Goal: Task Accomplishment & Management: Manage account settings

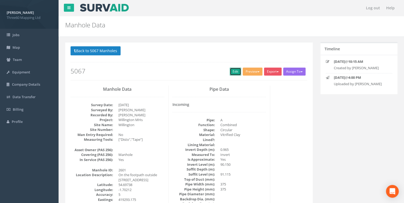
click at [234, 71] on link "Edit" at bounding box center [235, 72] width 11 height 8
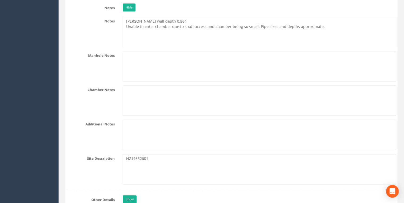
scroll to position [1363, 0]
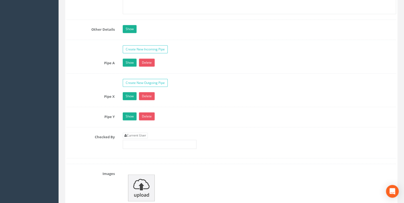
click at [150, 133] on div "Current User" at bounding box center [160, 141] width 74 height 16
click at [147, 133] on link "Current User" at bounding box center [135, 136] width 25 height 6
type input "[PERSON_NAME]"
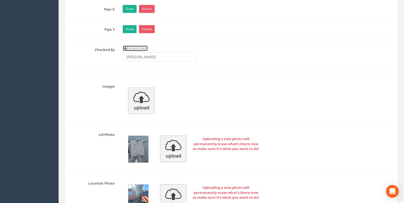
scroll to position [1533, 0]
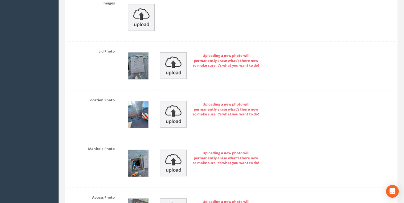
click at [142, 107] on img at bounding box center [138, 114] width 20 height 27
click at [138, 107] on img at bounding box center [138, 114] width 20 height 27
click at [137, 117] on img at bounding box center [138, 114] width 20 height 27
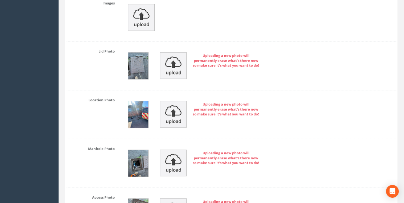
click at [137, 117] on img at bounding box center [138, 114] width 20 height 27
click at [136, 105] on img at bounding box center [138, 114] width 20 height 27
click at [144, 96] on div "Uploading a new photo will permanently erase what's there now so make sure it's…" at bounding box center [259, 115] width 281 height 38
click at [143, 108] on img at bounding box center [138, 114] width 20 height 27
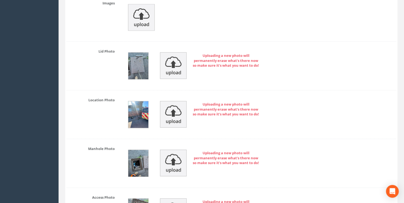
click at [143, 108] on img at bounding box center [138, 114] width 20 height 27
click at [138, 57] on img at bounding box center [138, 66] width 20 height 27
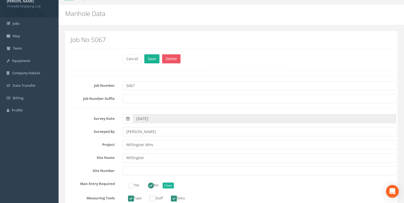
scroll to position [0, 0]
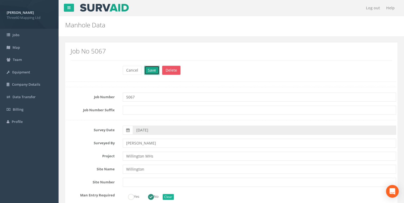
click at [150, 69] on button "Save" at bounding box center [151, 70] width 15 height 9
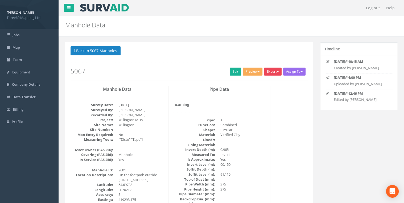
click at [273, 70] on button "Export" at bounding box center [273, 72] width 18 height 8
click at [266, 81] on link "360 Manhole" at bounding box center [262, 83] width 40 height 8
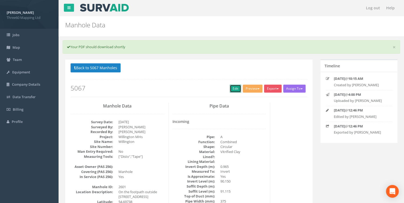
click at [233, 86] on link "Edit" at bounding box center [235, 89] width 11 height 8
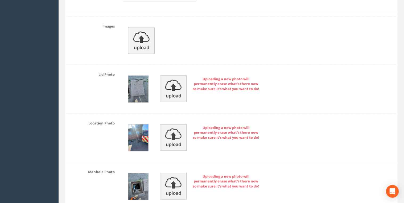
scroll to position [1534, 0]
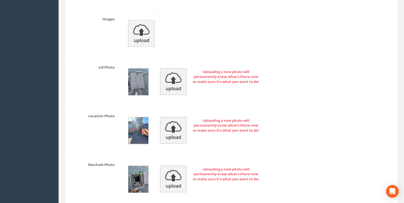
click at [137, 81] on img at bounding box center [138, 82] width 20 height 27
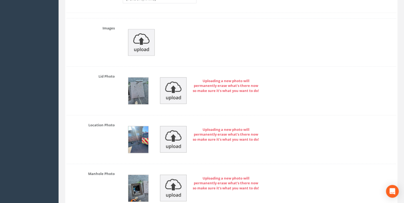
scroll to position [1590, 0]
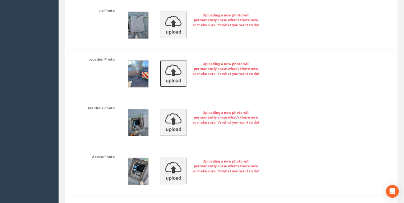
click at [167, 61] on img at bounding box center [173, 73] width 27 height 27
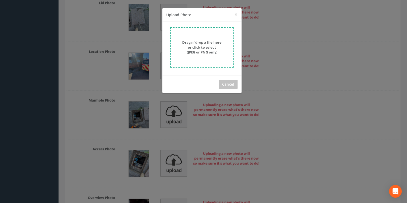
click at [203, 42] on strong "Drag n' drop a file here or click to select (JPEG or PNG only)" at bounding box center [201, 47] width 39 height 15
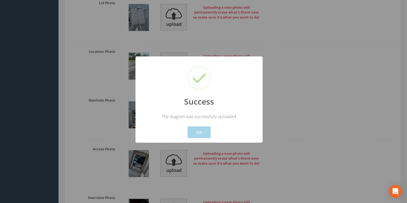
click at [196, 129] on button "OK" at bounding box center [199, 132] width 23 height 12
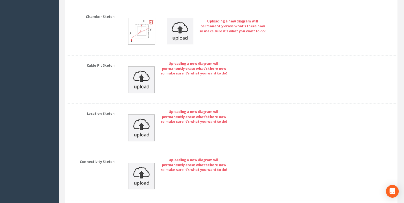
scroll to position [2340, 0]
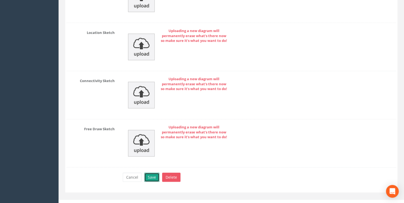
click at [154, 157] on button "Save" at bounding box center [151, 177] width 15 height 9
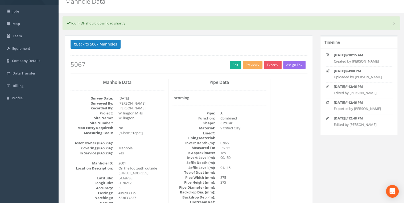
scroll to position [0, 0]
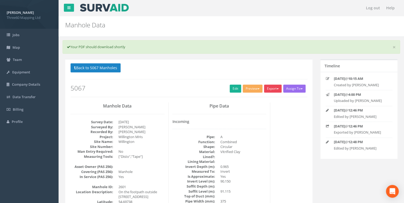
click at [271, 86] on button "Export" at bounding box center [273, 89] width 18 height 8
click at [268, 98] on link "360 Manhole" at bounding box center [262, 100] width 40 height 8
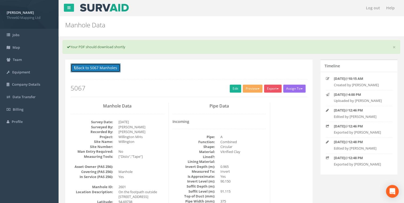
click at [108, 67] on button "Back to 5067 Manholes" at bounding box center [96, 67] width 50 height 9
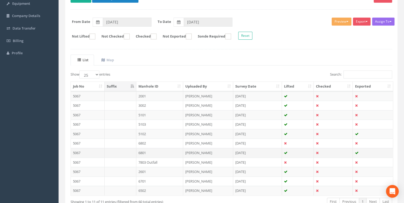
scroll to position [102, 0]
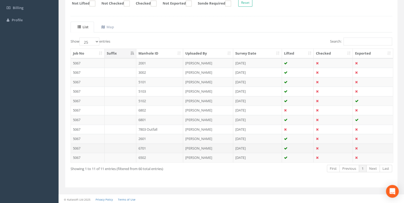
click at [137, 147] on td "6701" at bounding box center [159, 148] width 47 height 10
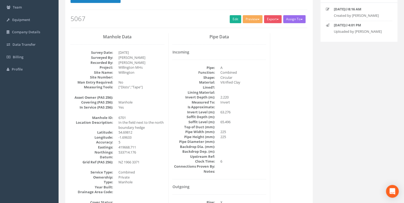
scroll to position [0, 0]
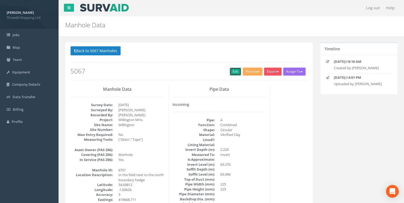
click at [230, 71] on link "Edit" at bounding box center [235, 72] width 11 height 8
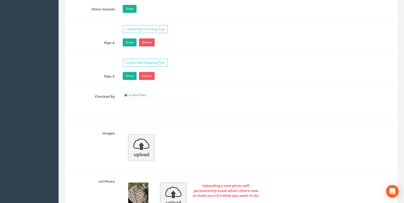
scroll to position [1391, 0]
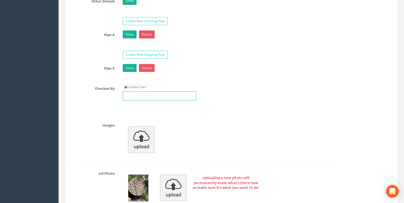
click at [142, 91] on input "text" at bounding box center [160, 95] width 74 height 9
click at [141, 85] on link "Current User" at bounding box center [135, 87] width 25 height 6
type input "[PERSON_NAME]"
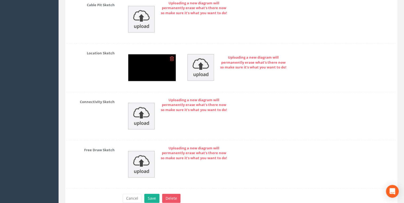
scroll to position [2304, 0]
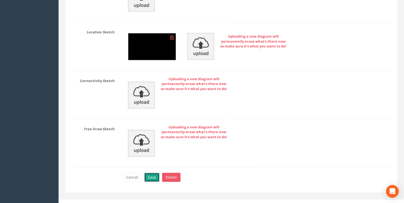
click at [155, 157] on button "Save" at bounding box center [151, 177] width 15 height 9
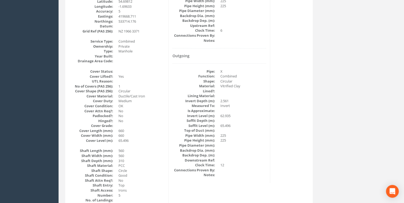
scroll to position [0, 0]
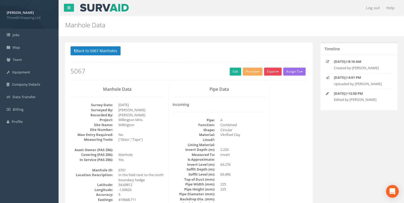
click at [271, 72] on button "Export" at bounding box center [273, 72] width 18 height 8
click at [273, 80] on link "360 Manhole" at bounding box center [262, 83] width 40 height 8
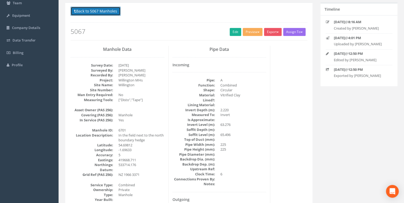
click at [101, 11] on button "Back to 5067 Manholes" at bounding box center [96, 11] width 50 height 9
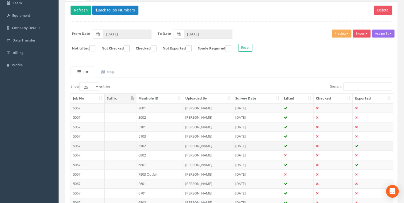
scroll to position [102, 0]
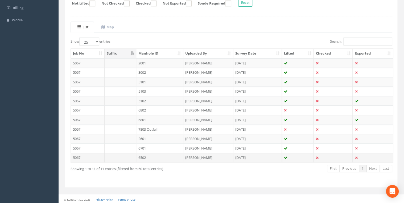
click at [143, 156] on td "6502" at bounding box center [159, 158] width 47 height 10
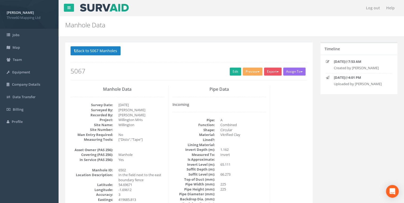
click at [223, 72] on h2 "5067" at bounding box center [189, 71] width 237 height 7
click at [232, 72] on link "Edit" at bounding box center [235, 72] width 11 height 8
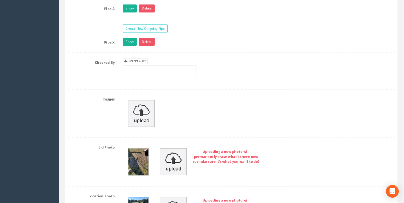
scroll to position [1419, 0]
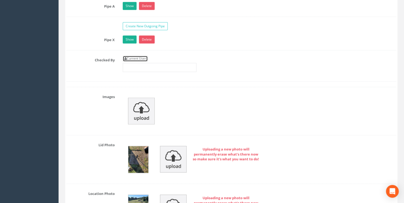
click at [136, 56] on link "Current User" at bounding box center [135, 59] width 25 height 6
type input "[PERSON_NAME]"
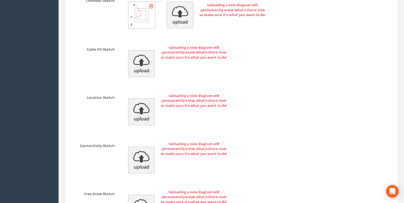
scroll to position [2304, 0]
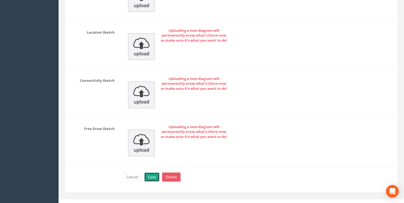
click at [145, 157] on button "Save" at bounding box center [151, 176] width 15 height 9
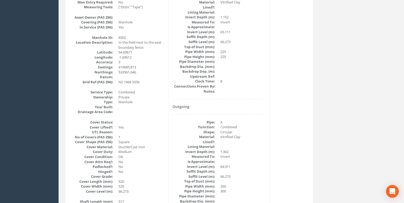
scroll to position [0, 0]
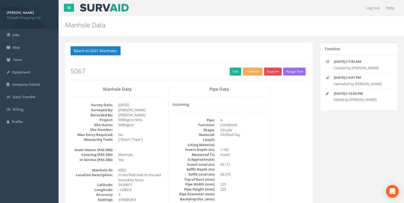
click at [264, 73] on button "Export" at bounding box center [273, 72] width 18 height 8
click at [265, 83] on link "360 Manhole" at bounding box center [262, 83] width 40 height 8
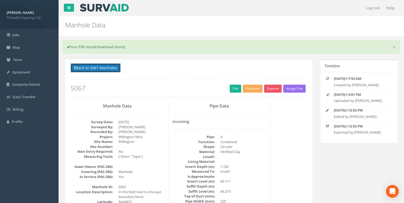
click at [106, 65] on button "Back to 5067 Manholes" at bounding box center [96, 67] width 50 height 9
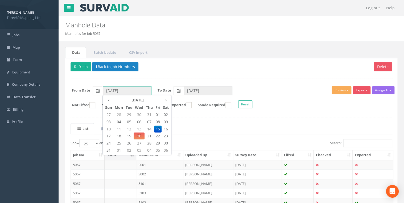
click at [125, 93] on input "[DATE]" at bounding box center [127, 90] width 49 height 9
click at [149, 128] on span "14" at bounding box center [150, 129] width 10 height 7
type input "[DATE]"
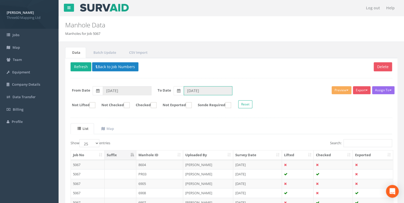
click at [188, 90] on input "[DATE]" at bounding box center [208, 90] width 49 height 9
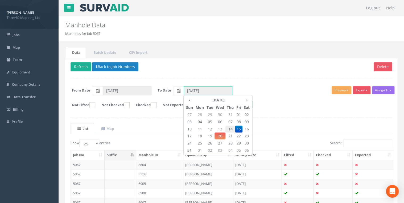
click at [231, 126] on span "14" at bounding box center [230, 129] width 10 height 7
type input "[DATE]"
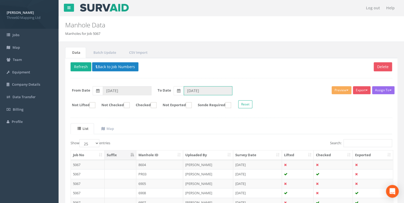
scroll to position [102, 0]
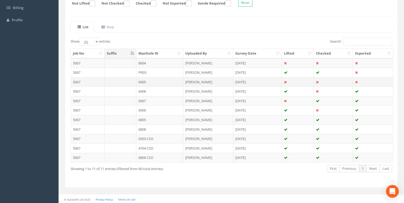
click at [145, 80] on td "6905" at bounding box center [159, 82] width 47 height 10
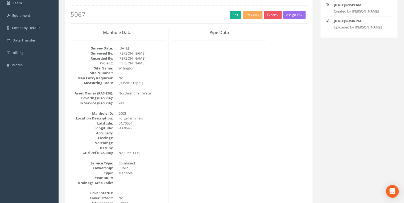
scroll to position [0, 0]
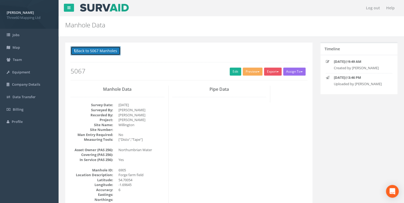
click at [98, 48] on button "Back to 5067 Manholes" at bounding box center [96, 50] width 50 height 9
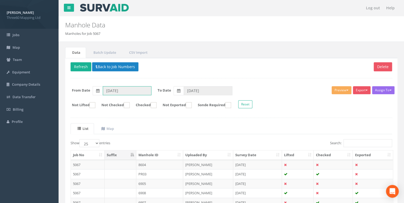
click at [111, 91] on input "[DATE]" at bounding box center [127, 90] width 49 height 9
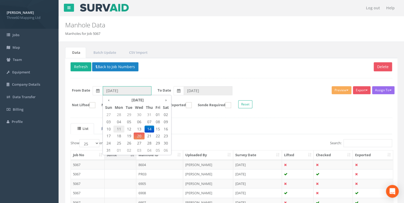
click at [118, 129] on span "11" at bounding box center [118, 129] width 11 height 7
type input "[DATE]"
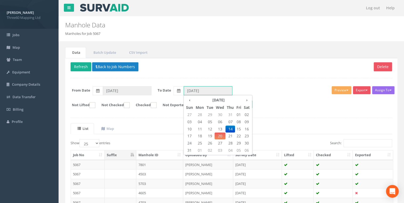
click at [197, 91] on input "[DATE]" at bounding box center [208, 90] width 49 height 9
click at [201, 128] on span "11" at bounding box center [199, 129] width 11 height 7
type input "[DATE]"
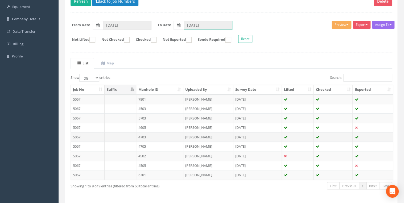
scroll to position [83, 0]
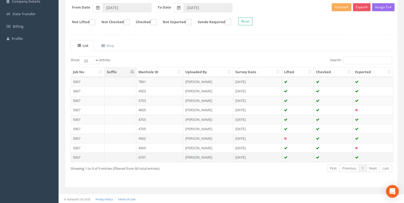
click at [151, 154] on td "6701" at bounding box center [159, 158] width 47 height 10
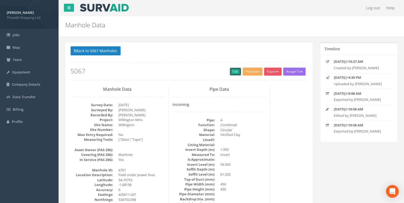
click at [234, 71] on link "Edit" at bounding box center [235, 72] width 11 height 8
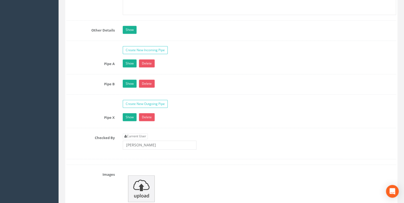
scroll to position [1363, 0]
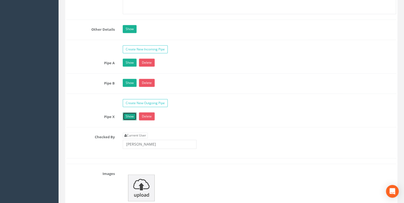
click at [132, 112] on link "Show" at bounding box center [130, 116] width 14 height 8
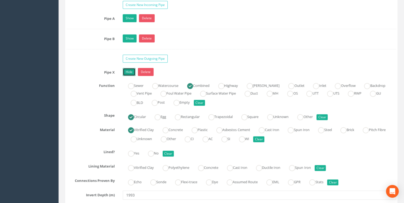
scroll to position [1505, 0]
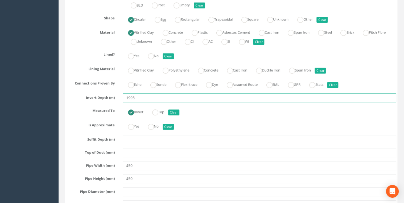
click at [128, 93] on input "1993" at bounding box center [259, 97] width 273 height 9
type input "1.993"
click at [205, 106] on div "Invert Top Clear" at bounding box center [259, 111] width 281 height 10
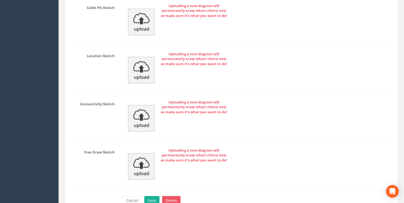
scroll to position [2626, 0]
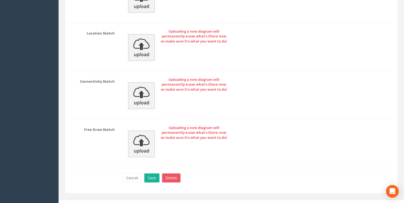
click at [155, 157] on button "Save" at bounding box center [151, 178] width 15 height 9
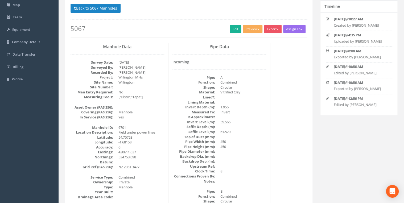
scroll to position [0, 0]
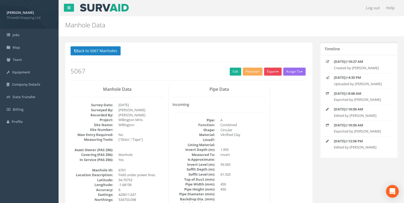
click at [270, 71] on button "Export" at bounding box center [273, 72] width 18 height 8
click at [257, 83] on link "360 Manhole" at bounding box center [262, 83] width 40 height 8
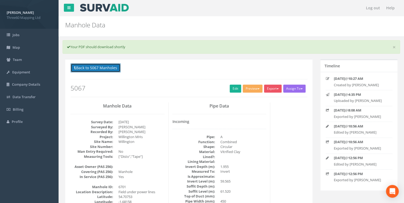
click at [103, 64] on button "Back to 5067 Manholes" at bounding box center [96, 67] width 50 height 9
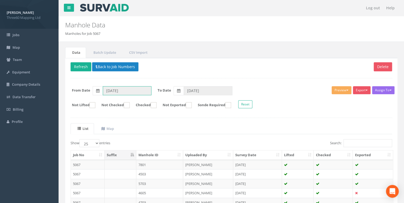
click at [141, 92] on input "[DATE]" at bounding box center [127, 90] width 49 height 9
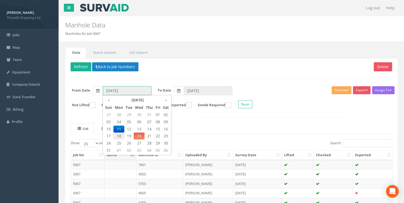
click at [120, 135] on span "18" at bounding box center [118, 136] width 11 height 7
type input "[DATE]"
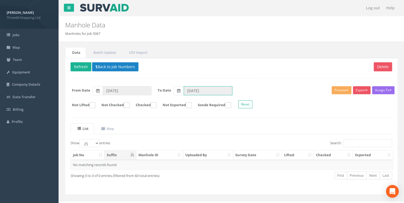
click at [195, 92] on input "[DATE]" at bounding box center [208, 90] width 49 height 9
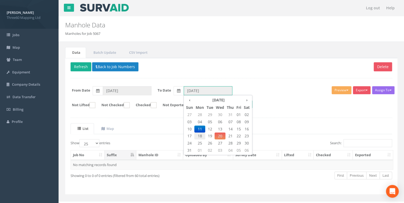
click at [201, 136] on span "18" at bounding box center [199, 136] width 11 height 7
type input "[DATE]"
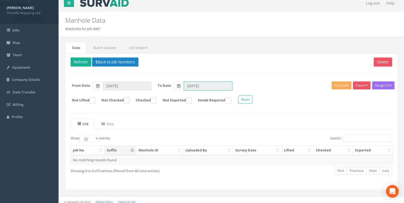
scroll to position [7, 0]
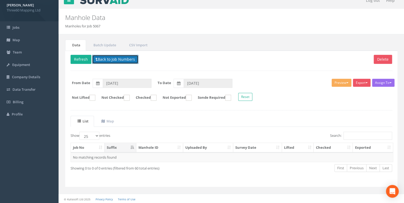
click at [102, 57] on button "Back to Job Numbers" at bounding box center [115, 59] width 46 height 9
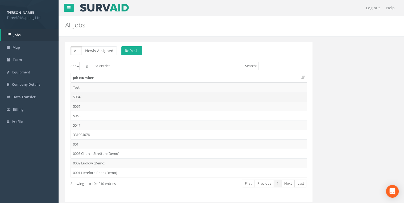
click at [74, 96] on td "5084" at bounding box center [189, 97] width 236 height 10
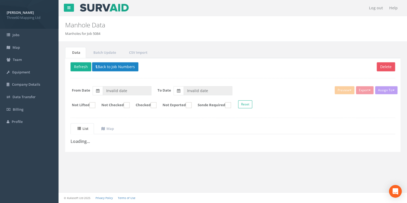
type input "[DATE]"
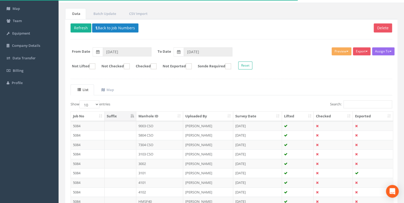
scroll to position [7, 0]
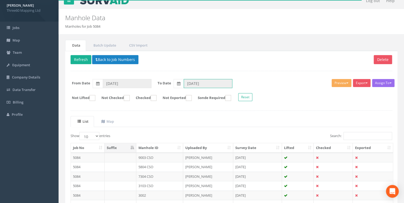
click at [190, 83] on input "[DATE]" at bounding box center [208, 83] width 49 height 9
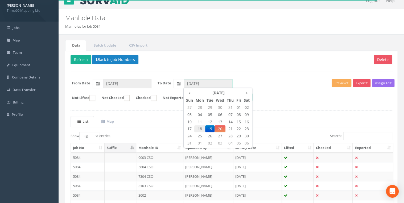
click at [202, 127] on span "18" at bounding box center [199, 128] width 11 height 7
type input "[DATE]"
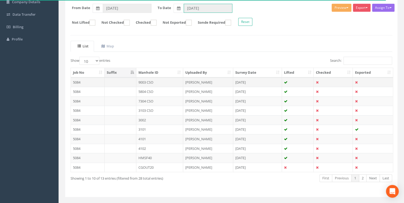
scroll to position [92, 0]
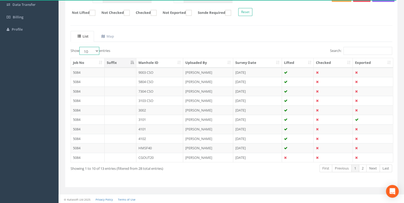
click at [94, 51] on select "10 25 50 100" at bounding box center [89, 51] width 20 height 8
select select "25"
click at [80, 47] on select "10 25 50 100" at bounding box center [89, 51] width 20 height 8
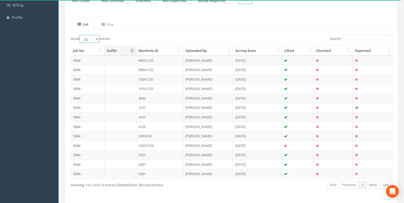
scroll to position [92, 0]
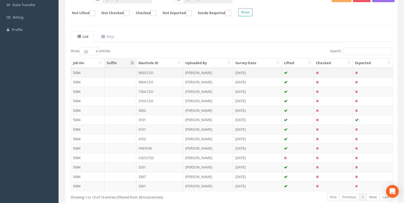
click at [122, 70] on td at bounding box center [121, 73] width 32 height 10
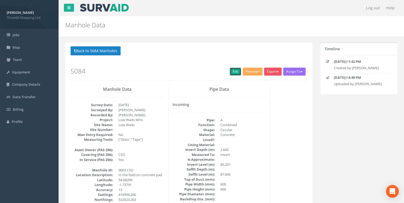
click at [231, 70] on link "Edit" at bounding box center [235, 72] width 11 height 8
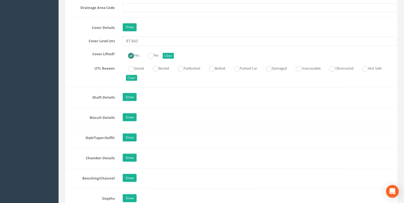
scroll to position [511, 0]
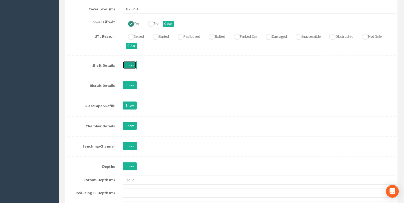
click at [133, 63] on link "Show" at bounding box center [130, 65] width 14 height 8
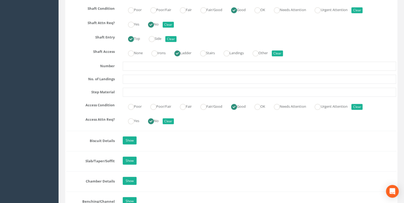
scroll to position [681, 0]
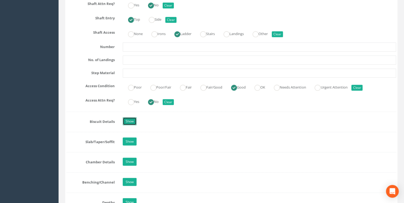
click at [134, 118] on link "Show" at bounding box center [130, 121] width 14 height 8
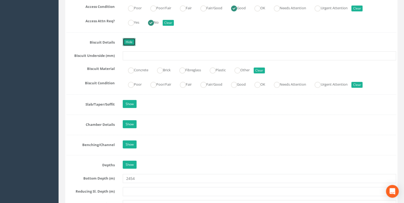
scroll to position [823, 0]
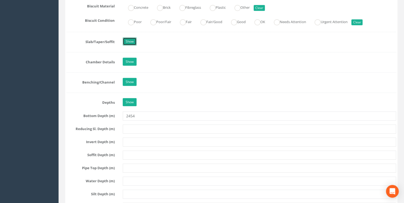
click at [133, 40] on link "Show" at bounding box center [130, 42] width 14 height 8
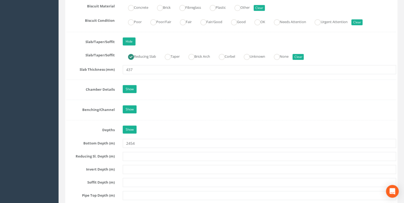
click at [133, 90] on div "Show" at bounding box center [259, 89] width 281 height 9
click at [130, 86] on link "Show" at bounding box center [130, 89] width 14 height 8
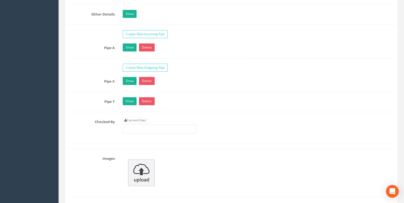
scroll to position [1278, 0]
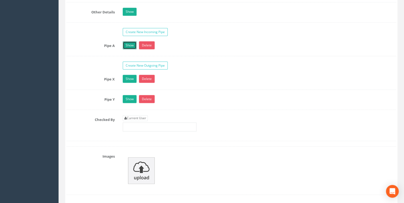
click at [134, 43] on link "Show" at bounding box center [130, 45] width 14 height 8
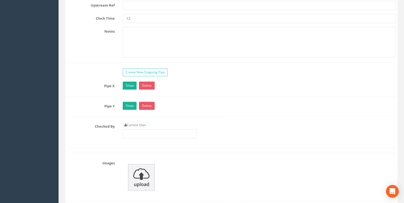
scroll to position [1646, 0]
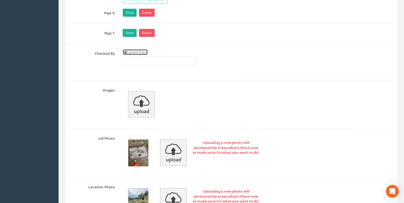
click at [141, 49] on link "Current User" at bounding box center [135, 52] width 25 height 6
type input "[PERSON_NAME]"
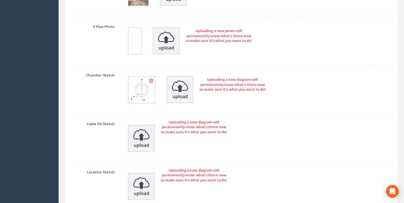
scroll to position [2523, 0]
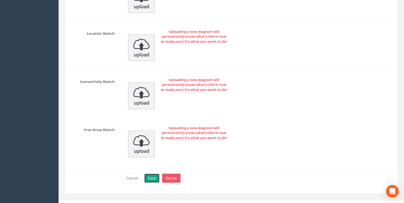
click at [155, 157] on button "Save" at bounding box center [151, 178] width 15 height 9
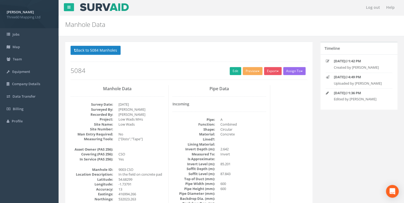
scroll to position [0, 0]
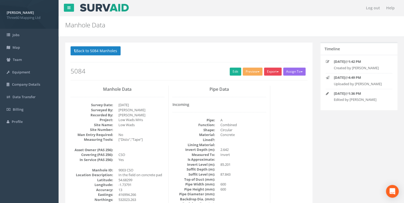
click at [276, 73] on button "Export" at bounding box center [273, 72] width 18 height 8
click at [263, 82] on link "360 Manhole" at bounding box center [262, 83] width 40 height 8
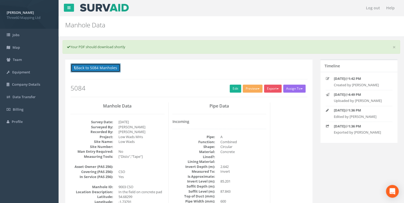
click at [107, 67] on button "Back to 5084 Manholes" at bounding box center [96, 67] width 50 height 9
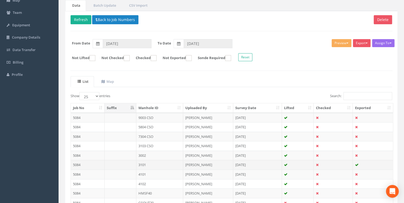
scroll to position [85, 0]
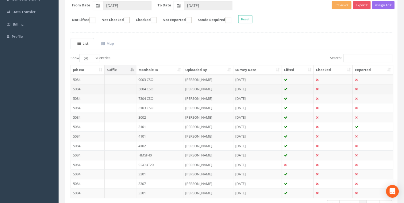
click at [152, 89] on td "5804 CSO" at bounding box center [159, 89] width 47 height 10
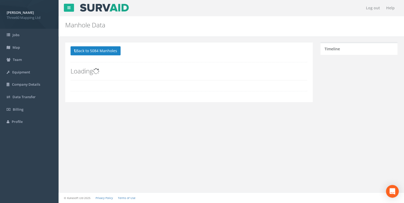
scroll to position [0, 0]
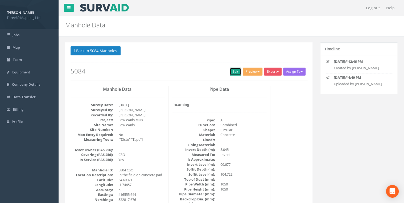
click at [232, 72] on link "Edit" at bounding box center [235, 72] width 11 height 8
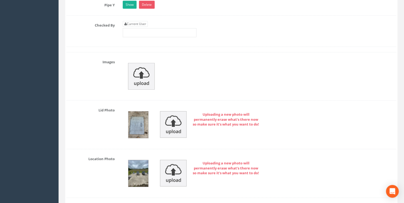
scroll to position [1675, 0]
click at [139, 21] on link "Current User" at bounding box center [135, 24] width 25 height 6
type input "[PERSON_NAME]"
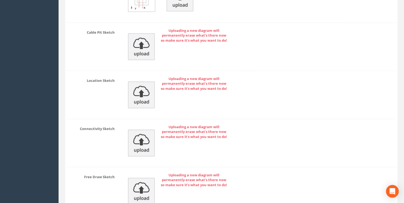
scroll to position [2523, 0]
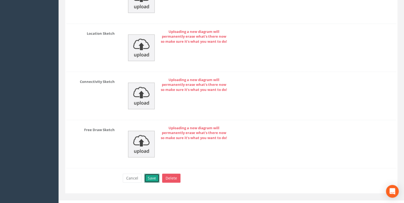
click at [155, 157] on button "Save" at bounding box center [151, 178] width 15 height 9
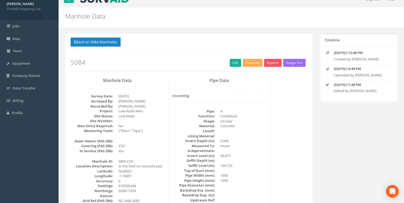
scroll to position [0, 0]
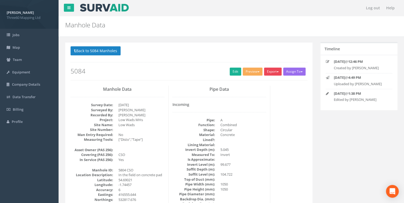
click at [268, 70] on button "Export" at bounding box center [273, 72] width 18 height 8
click at [262, 82] on link "360 Manhole" at bounding box center [262, 83] width 40 height 8
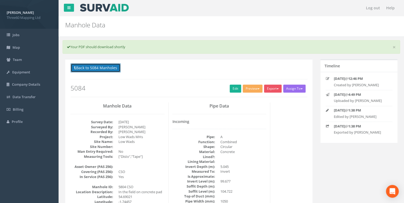
click at [110, 70] on button "Back to 5084 Manholes" at bounding box center [96, 67] width 50 height 9
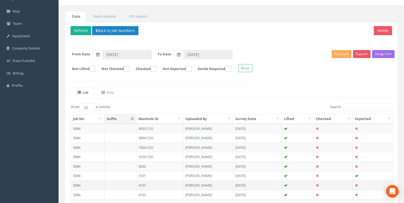
scroll to position [113, 0]
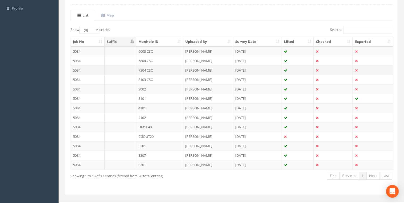
click at [148, 69] on td "7304 CSO" at bounding box center [159, 70] width 47 height 10
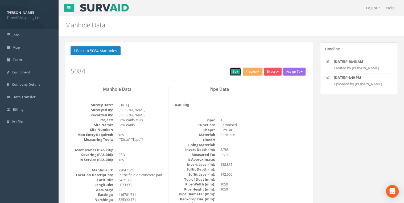
click at [232, 71] on link "Edit" at bounding box center [235, 72] width 11 height 8
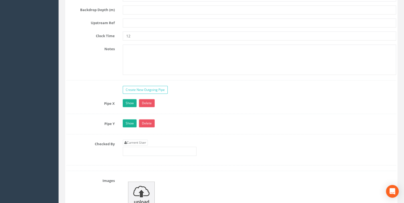
scroll to position [1646, 0]
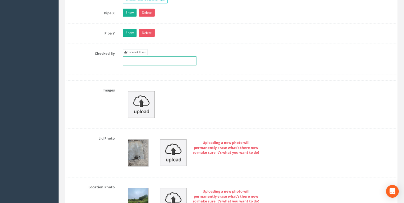
click at [144, 56] on input "text" at bounding box center [160, 60] width 74 height 9
click at [143, 49] on link "Current User" at bounding box center [135, 52] width 25 height 6
type input "[PERSON_NAME]"
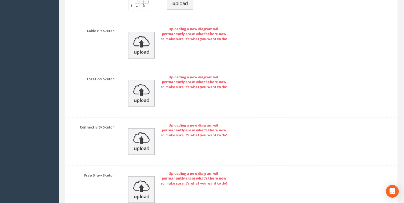
scroll to position [2523, 0]
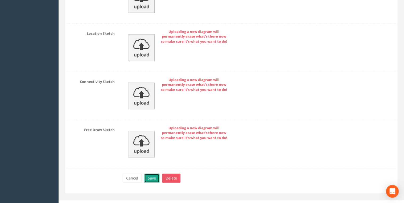
click at [157, 157] on button "Save" at bounding box center [151, 178] width 15 height 9
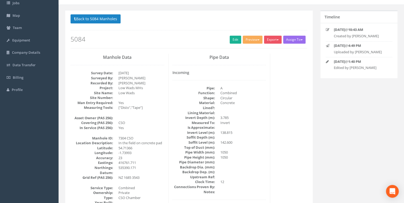
scroll to position [0, 0]
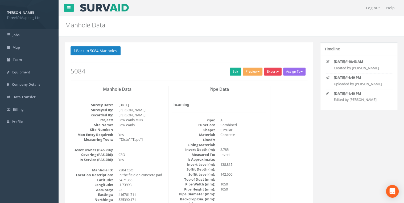
click at [277, 71] on span "button" at bounding box center [278, 71] width 2 height 1
click at [269, 83] on link "360 Manhole" at bounding box center [262, 83] width 40 height 8
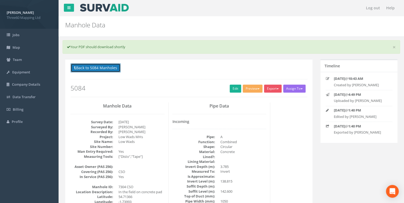
click at [110, 67] on button "Back to 5084 Manholes" at bounding box center [96, 67] width 50 height 9
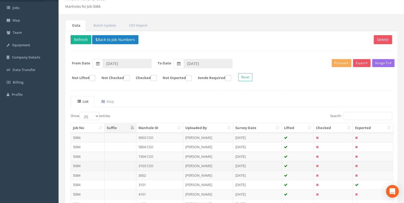
scroll to position [57, 0]
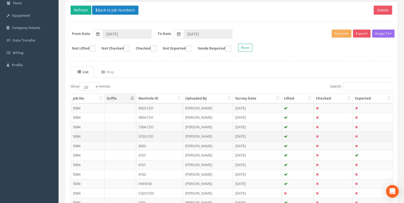
click at [152, 133] on td "3103 CSO" at bounding box center [159, 136] width 47 height 10
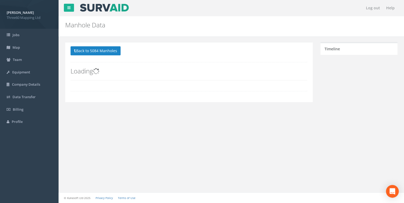
scroll to position [0, 0]
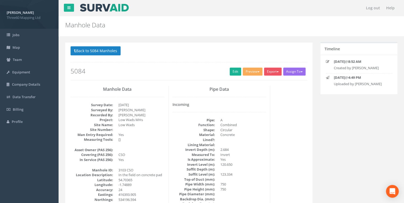
click at [110, 104] on dl "Survey Date: [DATE] Surveyed By: [PERSON_NAME] Recorded By: [PERSON_NAME] Proje…" at bounding box center [118, 122] width 94 height 40
drag, startPoint x: 110, startPoint y: 104, endPoint x: 135, endPoint y: 102, distance: 24.8
click at [135, 102] on dd "[DATE]" at bounding box center [141, 104] width 46 height 5
drag, startPoint x: 136, startPoint y: 105, endPoint x: 113, endPoint y: 104, distance: 22.6
click at [113, 104] on dl "Survey Date: [DATE] Surveyed By: [PERSON_NAME] Recorded By: [PERSON_NAME] Proje…" at bounding box center [118, 122] width 94 height 40
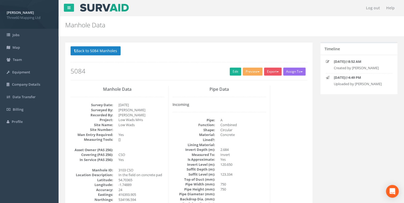
drag, startPoint x: 113, startPoint y: 104, endPoint x: 143, endPoint y: 104, distance: 29.8
click at [143, 104] on dd "[DATE]" at bounding box center [141, 104] width 46 height 5
click at [230, 70] on link "Edit" at bounding box center [235, 72] width 11 height 8
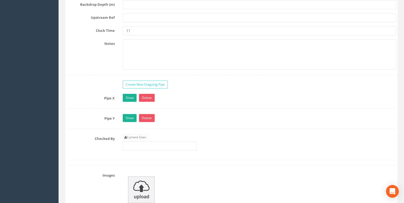
scroll to position [1646, 0]
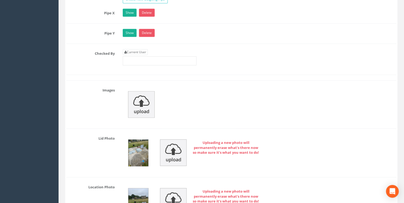
click at [150, 49] on div "Current User" at bounding box center [160, 57] width 74 height 16
click at [141, 49] on link "Current User" at bounding box center [135, 52] width 25 height 6
type input "[PERSON_NAME]"
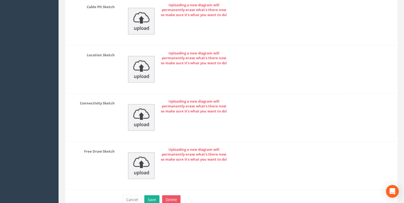
scroll to position [2523, 0]
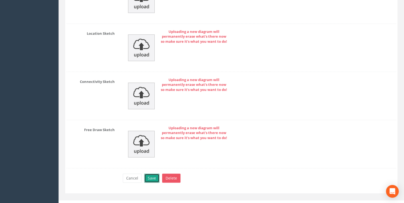
click at [147, 157] on button "Save" at bounding box center [151, 178] width 15 height 9
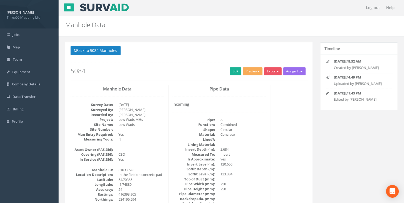
scroll to position [0, 0]
click at [267, 75] on div "Export 360 Manhole Heathrow United Utilities SurvAid IC SurvAid Manhole" at bounding box center [273, 72] width 19 height 9
click at [269, 74] on button "Export" at bounding box center [273, 72] width 18 height 8
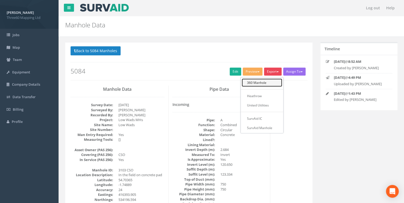
click at [256, 84] on link "360 Manhole" at bounding box center [262, 83] width 40 height 8
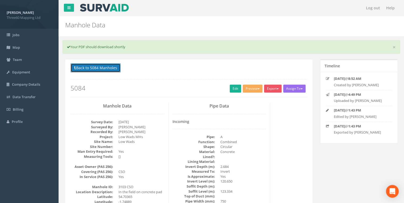
click at [98, 65] on button "Back to 5084 Manholes" at bounding box center [96, 67] width 50 height 9
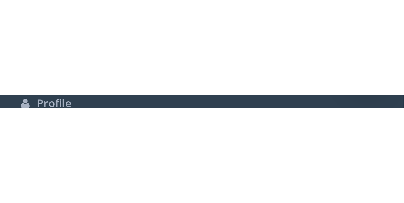
scroll to position [118, 0]
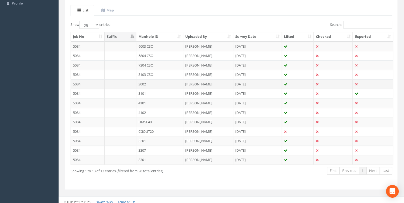
click at [136, 82] on td at bounding box center [121, 84] width 32 height 10
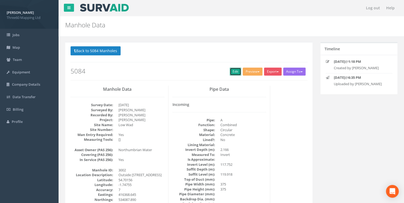
click at [233, 69] on link "Edit" at bounding box center [235, 72] width 11 height 8
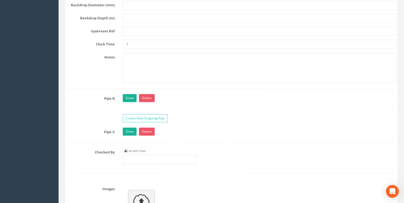
scroll to position [1561, 0]
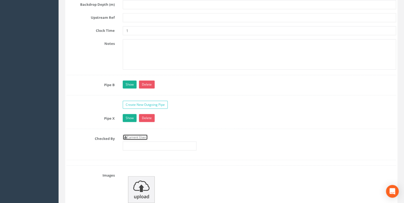
click at [145, 134] on link "Current User" at bounding box center [135, 137] width 25 height 6
type input "[PERSON_NAME]"
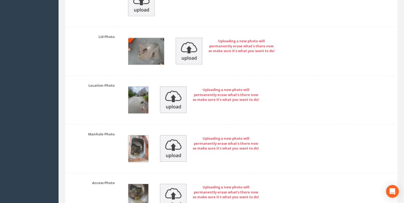
scroll to position [1817, 0]
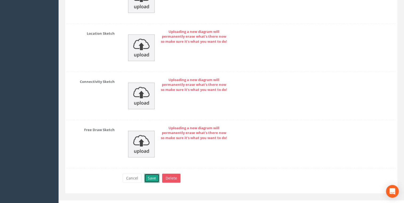
click at [155, 157] on button "Save" at bounding box center [151, 178] width 15 height 9
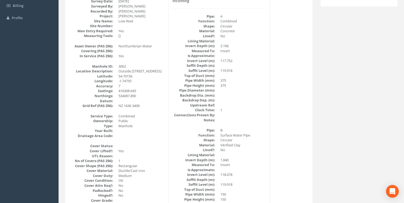
scroll to position [0, 0]
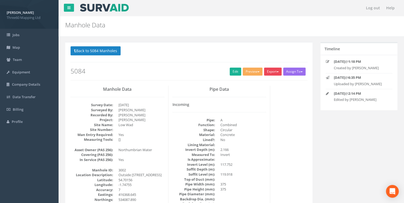
click at [279, 73] on button "Export" at bounding box center [273, 72] width 18 height 8
click at [267, 81] on link "360 Manhole" at bounding box center [262, 83] width 40 height 8
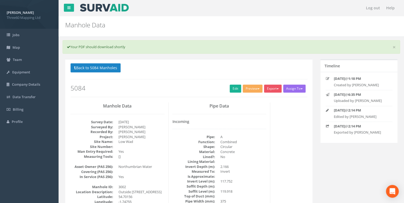
click at [250, 27] on h2 "Manhole Data" at bounding box center [202, 25] width 275 height 7
click at [97, 66] on button "Back to 5084 Manholes" at bounding box center [96, 67] width 50 height 9
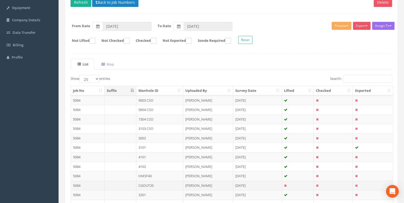
scroll to position [120, 0]
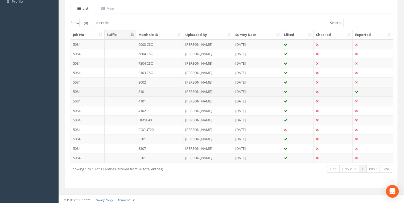
click at [146, 90] on td "3101" at bounding box center [159, 92] width 47 height 10
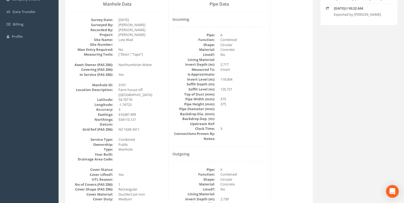
scroll to position [28, 0]
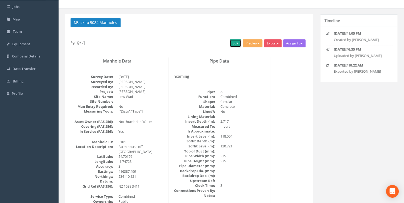
click at [233, 41] on link "Edit" at bounding box center [235, 43] width 11 height 8
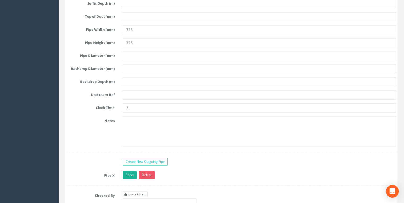
scroll to position [1561, 0]
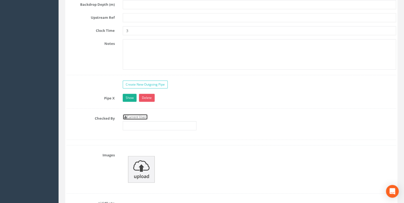
click at [139, 114] on link "Current User" at bounding box center [135, 117] width 25 height 6
type input "[PERSON_NAME]"
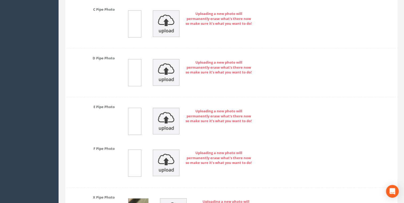
scroll to position [2271, 0]
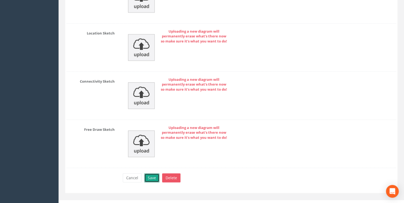
click at [153, 157] on button "Save" at bounding box center [151, 177] width 15 height 9
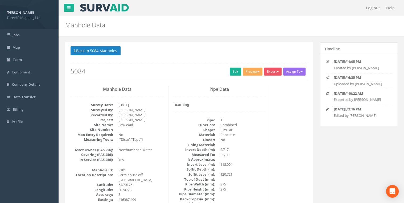
scroll to position [0, 0]
click at [277, 69] on button "Export" at bounding box center [273, 72] width 18 height 8
click at [265, 79] on link "360 Manhole" at bounding box center [262, 83] width 40 height 8
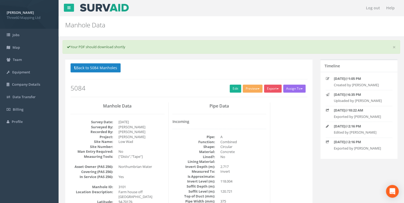
click at [112, 72] on p "Back to 5084 Manholes Back to Map" at bounding box center [189, 68] width 237 height 10
click at [82, 64] on button "Back to 5084 Manholes" at bounding box center [96, 67] width 50 height 9
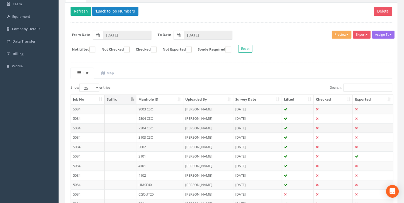
scroll to position [120, 0]
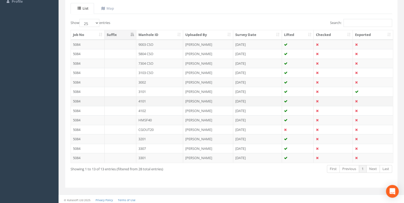
click at [148, 100] on td "4101" at bounding box center [159, 101] width 47 height 10
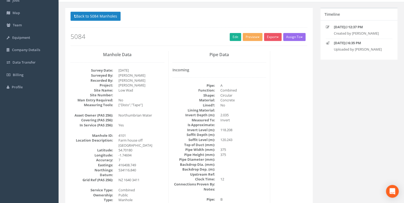
scroll to position [0, 0]
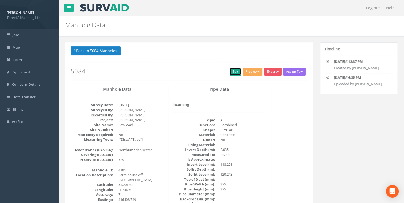
click at [230, 71] on link "Edit" at bounding box center [235, 72] width 11 height 8
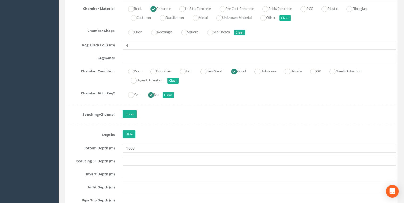
scroll to position [908, 0]
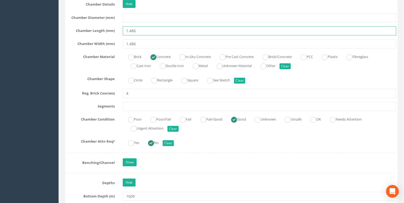
click at [130, 30] on input "1.486" at bounding box center [259, 30] width 273 height 9
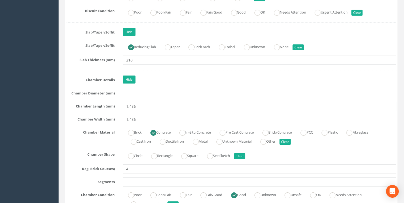
scroll to position [823, 0]
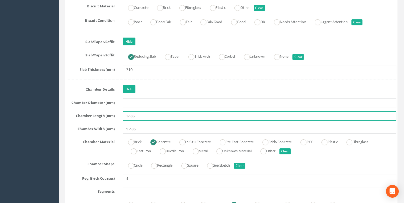
type input "1486"
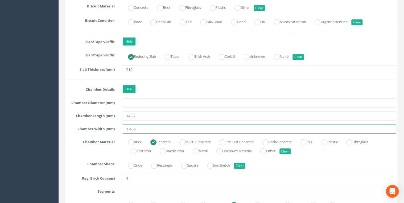
click at [130, 126] on input "1.486" at bounding box center [259, 129] width 273 height 9
type input "1486"
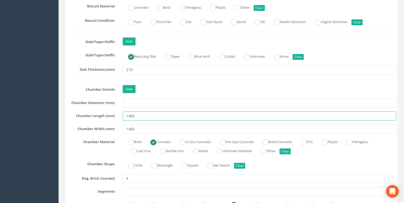
click at [150, 112] on input "1486" at bounding box center [259, 116] width 273 height 9
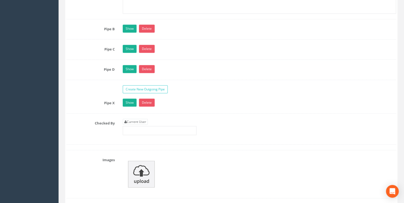
scroll to position [1675, 0]
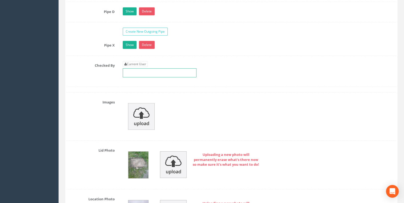
click at [138, 68] on input "text" at bounding box center [160, 72] width 74 height 9
click at [138, 61] on link "Current User" at bounding box center [135, 64] width 25 height 6
type input "[PERSON_NAME]"
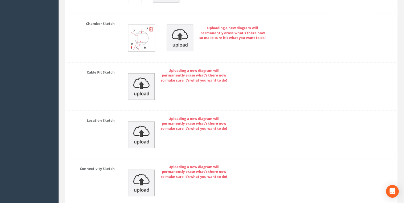
scroll to position [2555, 0]
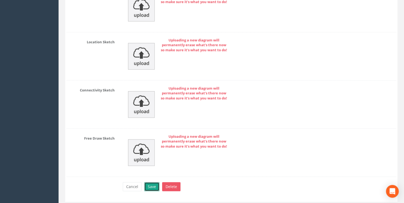
click at [155, 157] on button "Save" at bounding box center [151, 186] width 15 height 9
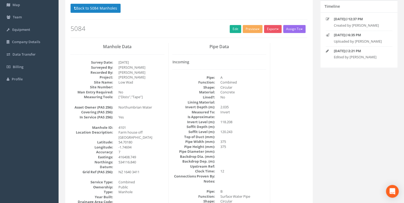
scroll to position [0, 0]
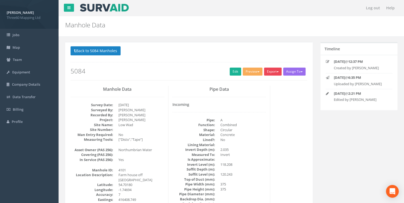
click at [271, 72] on button "Export" at bounding box center [273, 72] width 18 height 8
click at [258, 82] on link "360 Manhole" at bounding box center [262, 83] width 40 height 8
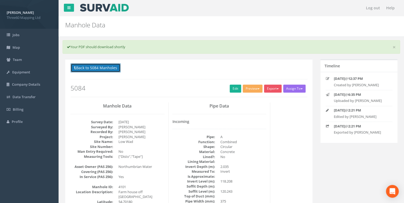
click at [112, 71] on button "Back to 5084 Manholes" at bounding box center [96, 67] width 50 height 9
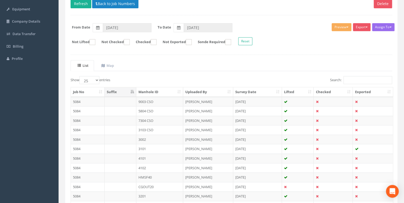
scroll to position [113, 0]
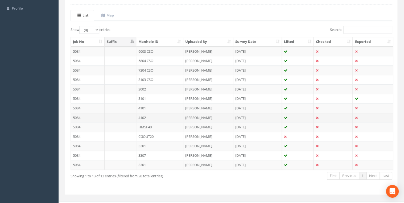
click at [146, 115] on td "4102" at bounding box center [159, 118] width 47 height 10
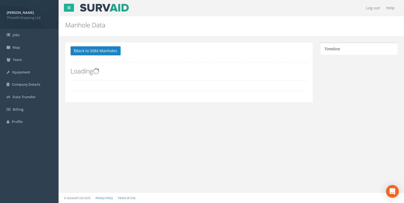
scroll to position [0, 0]
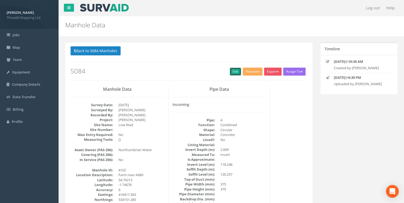
click at [231, 73] on link "Edit" at bounding box center [235, 72] width 11 height 8
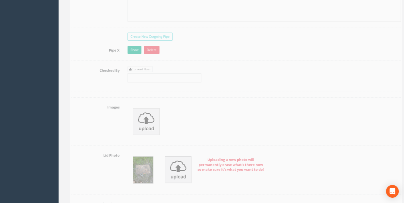
scroll to position [1618, 0]
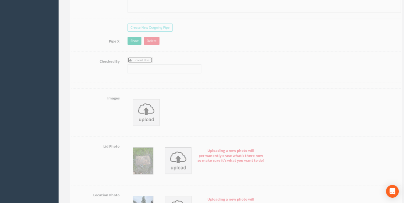
click at [140, 57] on link "Current User" at bounding box center [135, 60] width 25 height 6
type input "[PERSON_NAME]"
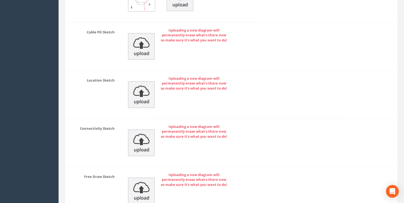
scroll to position [2503, 0]
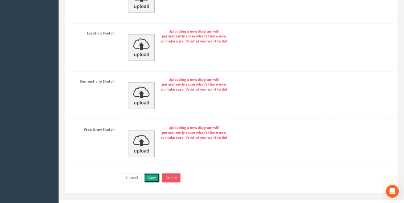
click at [155, 157] on button "Save" at bounding box center [151, 177] width 15 height 9
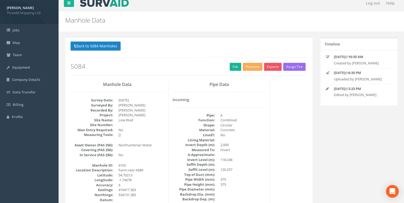
scroll to position [0, 0]
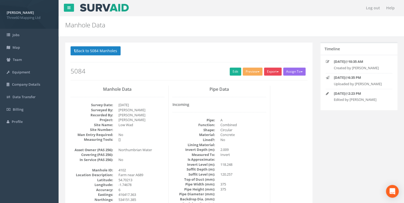
click at [271, 68] on button "Export" at bounding box center [273, 72] width 18 height 8
click at [256, 83] on link "360 Manhole" at bounding box center [262, 83] width 40 height 8
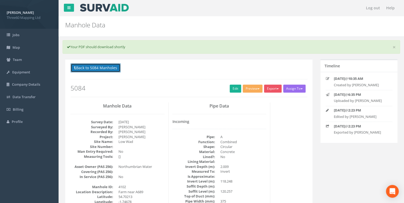
click at [112, 70] on button "Back to 5084 Manholes" at bounding box center [96, 67] width 50 height 9
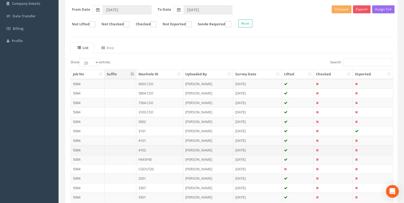
scroll to position [120, 0]
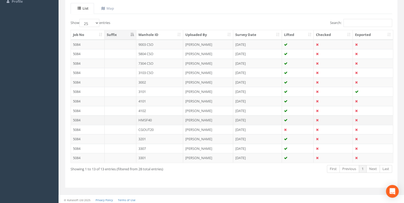
click at [147, 119] on td "HMSF40" at bounding box center [159, 120] width 47 height 10
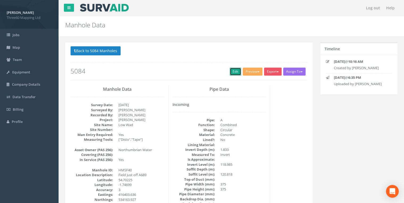
click at [233, 73] on link "Edit" at bounding box center [235, 72] width 11 height 8
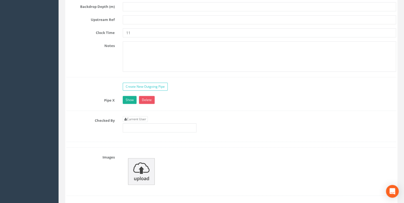
scroll to position [1618, 0]
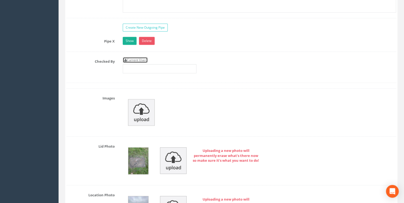
click at [139, 57] on link "Current User" at bounding box center [135, 60] width 25 height 6
type input "[PERSON_NAME]"
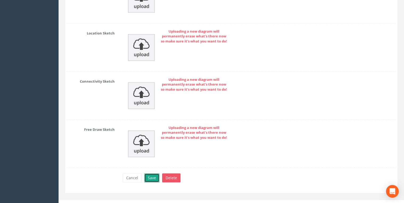
click at [145, 157] on button "Save" at bounding box center [151, 177] width 15 height 9
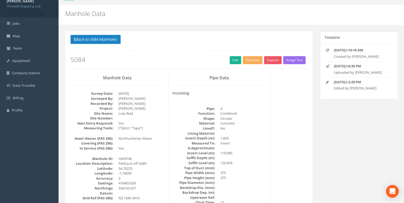
scroll to position [0, 0]
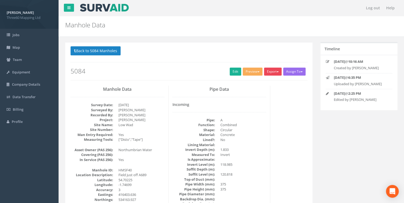
click at [277, 72] on button "Export" at bounding box center [273, 72] width 18 height 8
click at [261, 83] on link "360 Manhole" at bounding box center [262, 83] width 40 height 8
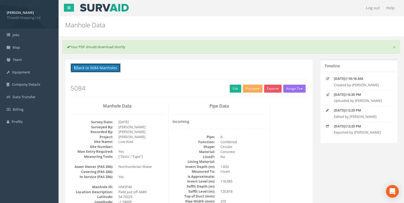
click at [105, 67] on button "Back to 5084 Manholes" at bounding box center [96, 67] width 50 height 9
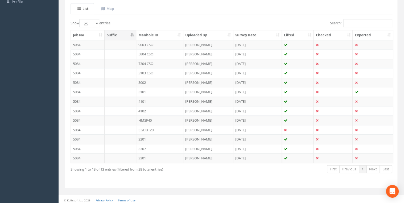
scroll to position [120, 0]
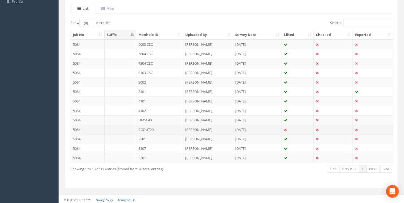
click at [154, 127] on td "CGOUT20" at bounding box center [159, 130] width 47 height 10
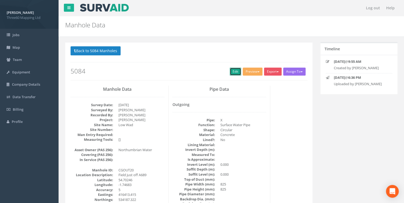
click at [233, 75] on link "Edit" at bounding box center [235, 72] width 11 height 8
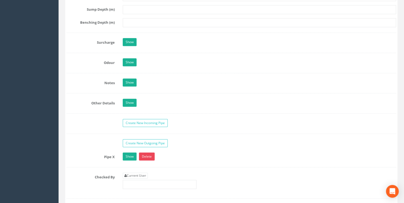
scroll to position [1221, 0]
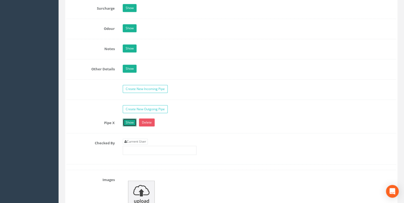
click at [134, 120] on link "Show" at bounding box center [130, 122] width 14 height 8
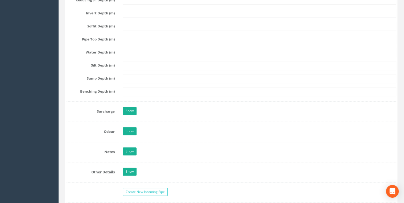
scroll to position [1164, 0]
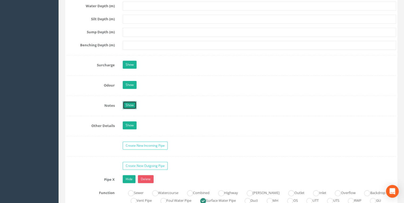
click at [136, 102] on link "Show" at bounding box center [130, 105] width 14 height 8
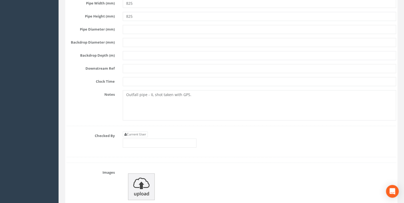
scroll to position [1703, 0]
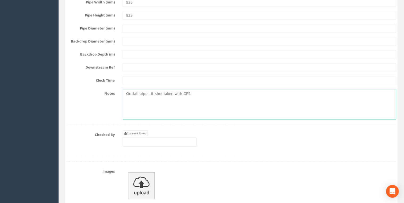
click at [194, 89] on textarea "Outfall pipe - IL shot taken with GPS." at bounding box center [259, 104] width 273 height 30
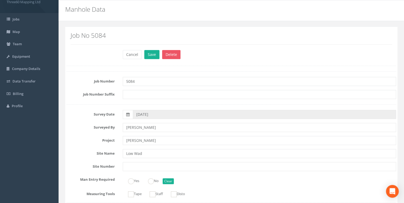
scroll to position [0, 0]
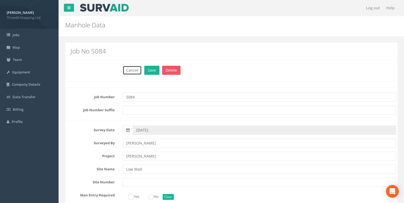
click at [133, 70] on button "Cancel" at bounding box center [132, 70] width 19 height 9
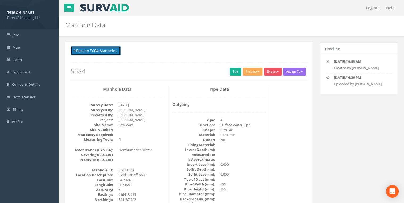
click at [113, 51] on button "Back to 5084 Manholes" at bounding box center [96, 50] width 50 height 9
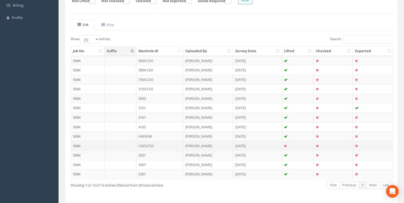
scroll to position [113, 0]
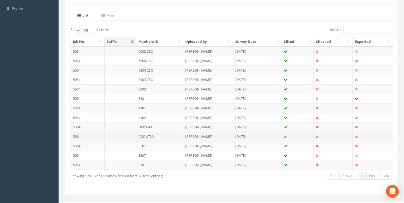
click at [149, 135] on td "CGOUT20" at bounding box center [159, 137] width 47 height 10
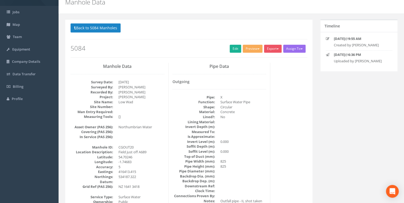
scroll to position [0, 0]
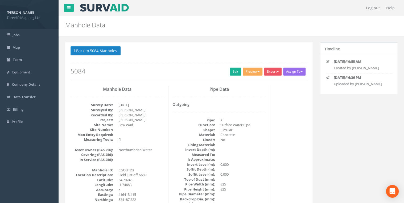
click at [223, 75] on div "Back to 5084 Manholes Back to Map Assign To No Companies Added Export 360 Manho…" at bounding box center [189, 63] width 237 height 34
click at [226, 73] on h2 "5084" at bounding box center [189, 71] width 237 height 7
click at [231, 72] on link "Edit" at bounding box center [235, 72] width 11 height 8
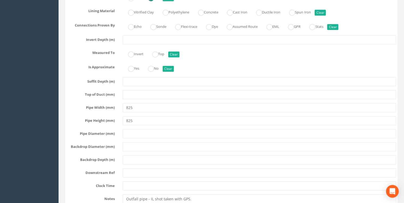
scroll to position [1590, 0]
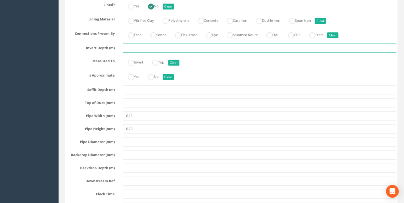
click at [136, 44] on input "text" at bounding box center [259, 48] width 273 height 9
paste input "120.006"
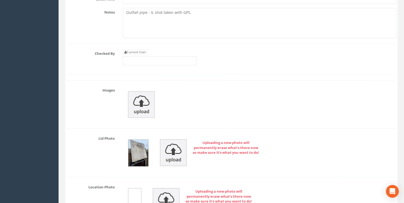
scroll to position [1817, 0]
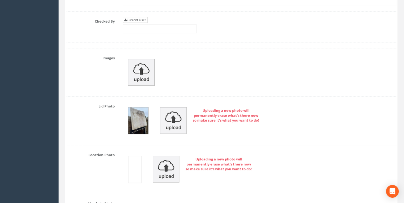
type input "120.006"
click at [141, 17] on link "Current User" at bounding box center [135, 20] width 25 height 6
type input "[PERSON_NAME]"
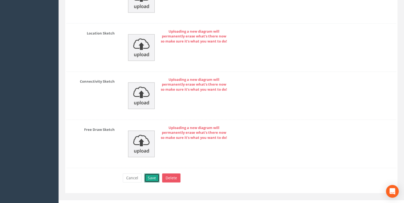
click at [151, 157] on button "Save" at bounding box center [151, 178] width 15 height 9
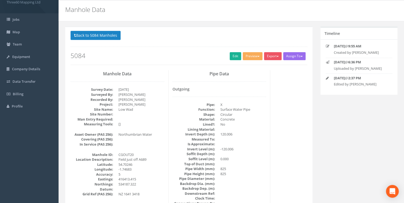
scroll to position [0, 0]
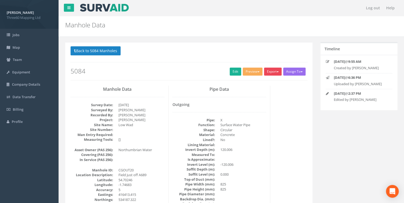
click at [275, 74] on button "Export" at bounding box center [273, 72] width 18 height 8
click at [262, 82] on link "360 Manhole" at bounding box center [262, 83] width 40 height 8
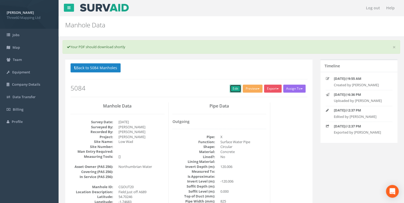
click at [232, 90] on link "Edit" at bounding box center [235, 89] width 11 height 8
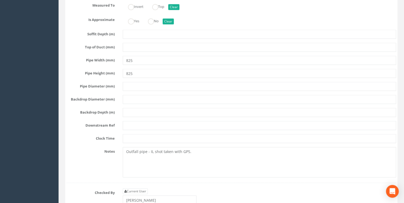
scroll to position [1732, 0]
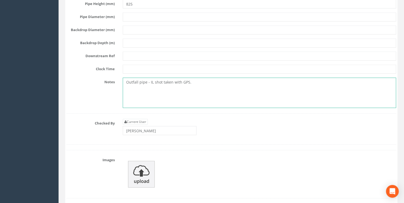
click at [195, 78] on textarea "Outfall pipe - IL shot taken with GPS." at bounding box center [259, 93] width 273 height 30
paste textarea "120.006"
click at [189, 78] on textarea "Outfall pipe - IL shot taken with GPS. 120.006" at bounding box center [259, 93] width 273 height 30
click at [219, 79] on textarea "Outfall pipe - IL shot taken with GPS. 120.006" at bounding box center [259, 93] width 273 height 30
click at [191, 78] on textarea "Outfall pipe - IL shot taken with GPS. 120.006" at bounding box center [259, 93] width 273 height 30
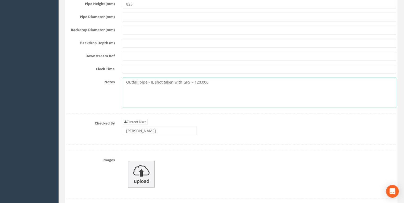
click at [219, 78] on textarea "Outfall pipe - IL shot taken with GPS = 120.006" at bounding box center [259, 93] width 273 height 30
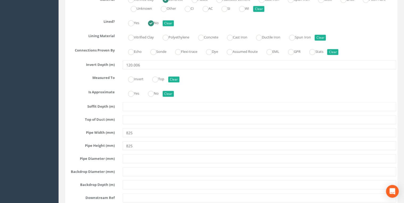
scroll to position [1533, 0]
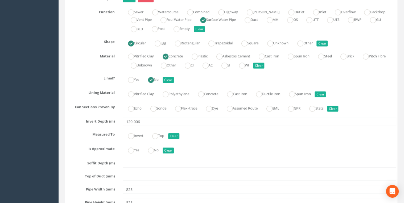
type textarea "Outfall pipe - IL shot taken with GPS = 120.006"
drag, startPoint x: 129, startPoint y: 116, endPoint x: 101, endPoint y: 116, distance: 27.9
click at [101, 117] on div "Invert Depth (m) 120.006" at bounding box center [231, 121] width 337 height 9
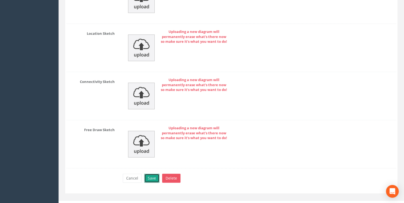
click at [150, 157] on button "Save" at bounding box center [151, 178] width 15 height 9
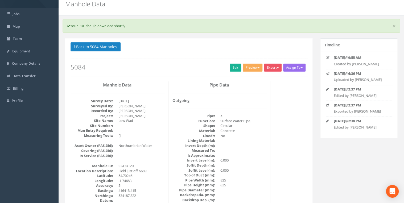
scroll to position [0, 0]
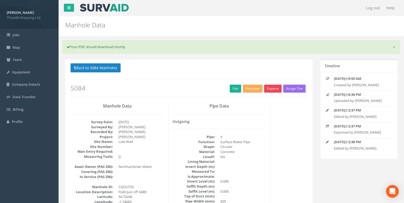
click at [267, 90] on button "Export" at bounding box center [273, 89] width 18 height 8
click at [259, 99] on link "360 Manhole" at bounding box center [262, 100] width 40 height 8
click at [231, 89] on link "Edit" at bounding box center [235, 89] width 11 height 8
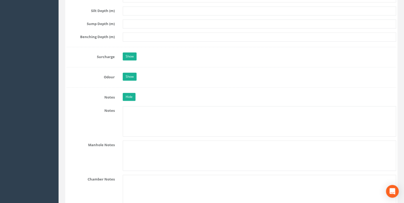
scroll to position [1221, 0]
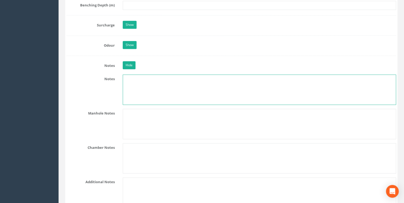
click at [133, 77] on textarea at bounding box center [259, 90] width 273 height 30
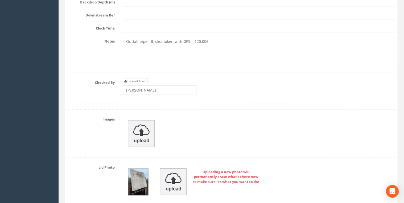
scroll to position [1732, 0]
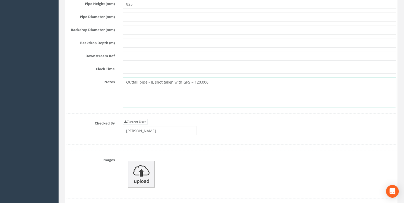
drag, startPoint x: 209, startPoint y: 77, endPoint x: 121, endPoint y: 83, distance: 89.1
click at [121, 83] on div "Outfall pipe - IL shot taken with GPS = 120.006" at bounding box center [259, 93] width 281 height 30
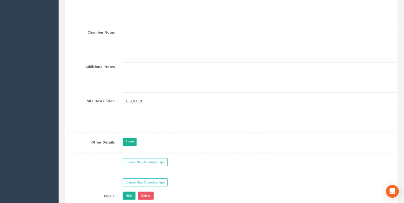
scroll to position [1278, 0]
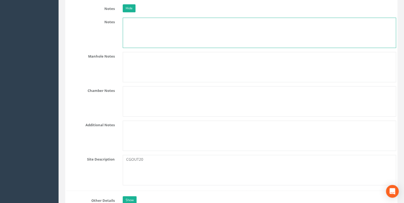
click at [135, 37] on textarea at bounding box center [259, 33] width 273 height 30
paste textarea "Outfall pipe - IL shot taken with GPS = 120.006"
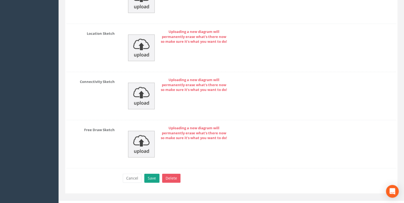
type textarea "Outfall pipe - IL shot taken with GPS = 120.006"
click at [154, 157] on button "Save" at bounding box center [151, 178] width 15 height 9
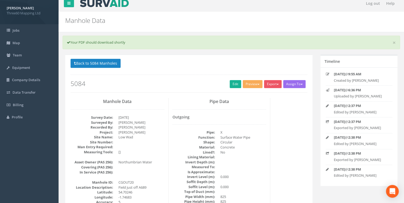
scroll to position [0, 0]
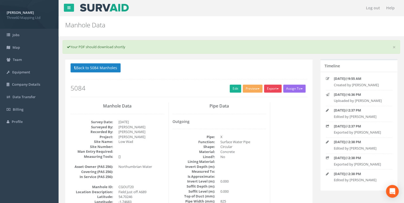
click at [267, 88] on button "Export" at bounding box center [273, 89] width 18 height 8
click at [263, 97] on link "360 Manhole" at bounding box center [262, 100] width 40 height 8
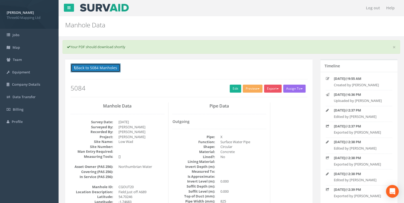
click at [96, 65] on button "Back to 5084 Manholes" at bounding box center [96, 67] width 50 height 9
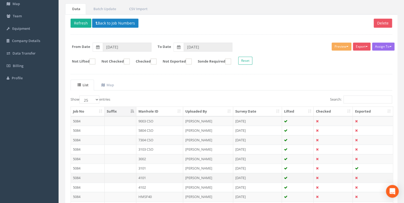
scroll to position [120, 0]
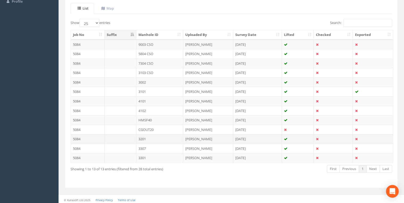
click at [146, 138] on td "3201" at bounding box center [159, 139] width 47 height 10
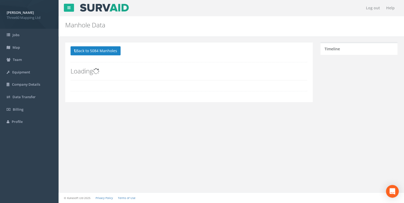
scroll to position [0, 0]
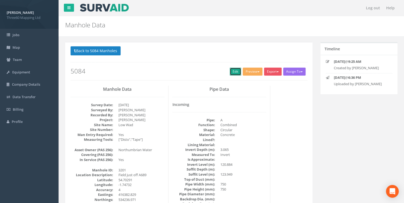
click at [236, 68] on link "Edit" at bounding box center [235, 72] width 11 height 8
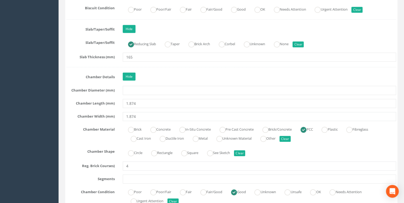
scroll to position [880, 0]
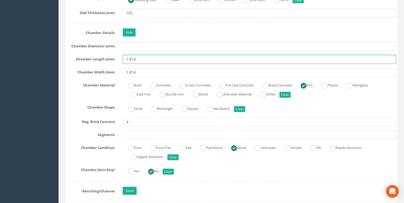
drag, startPoint x: 131, startPoint y: 59, endPoint x: 132, endPoint y: 63, distance: 4.7
click at [131, 58] on input "1.874" at bounding box center [259, 59] width 273 height 9
click at [130, 56] on input "1.874" at bounding box center [259, 59] width 273 height 9
type input "1874"
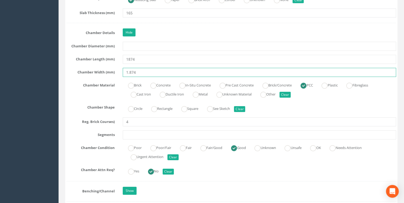
click at [129, 69] on input "1.874" at bounding box center [259, 72] width 273 height 9
click at [149, 68] on input "1874" at bounding box center [259, 72] width 273 height 9
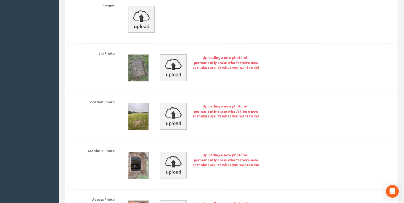
scroll to position [2129, 0]
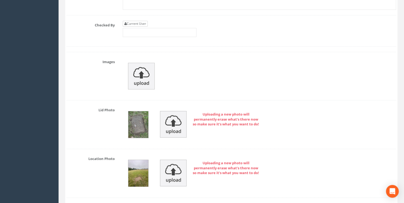
type input "1874"
click at [137, 21] on link "Current User" at bounding box center [135, 24] width 25 height 6
type input "[PERSON_NAME]"
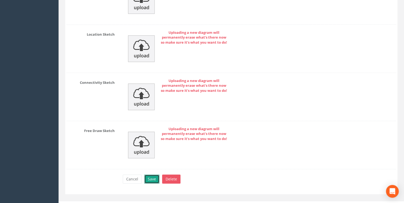
click at [150, 157] on button "Save" at bounding box center [151, 179] width 15 height 9
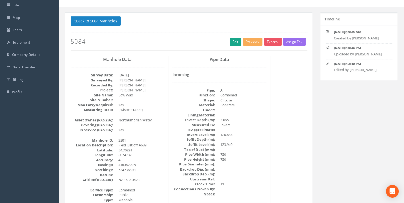
scroll to position [0, 0]
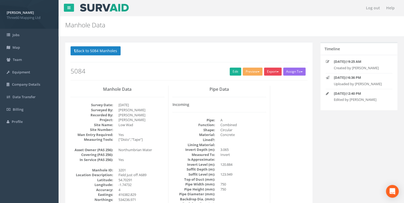
click at [269, 70] on button "Export" at bounding box center [273, 72] width 18 height 8
click at [261, 81] on link "360 Manhole" at bounding box center [262, 83] width 40 height 8
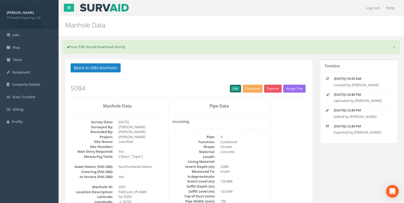
click at [231, 88] on link "Edit" at bounding box center [235, 89] width 11 height 8
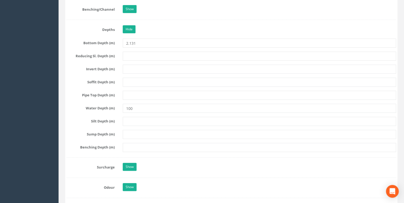
scroll to position [1079, 0]
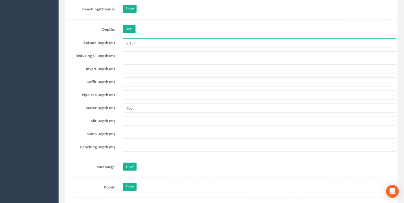
click at [129, 41] on input "2.131" at bounding box center [259, 42] width 273 height 9
type input "2131"
click at [147, 45] on div "Job Number 5084 Job Number Suffix Survey Date [DATE] Surveyed By [PERSON_NAME] …" at bounding box center [231, 72] width 329 height 2094
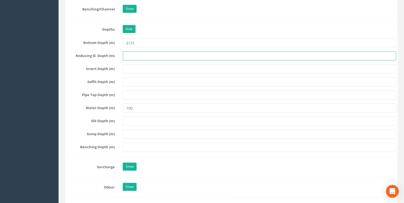
click at [137, 54] on input "text" at bounding box center [259, 55] width 273 height 9
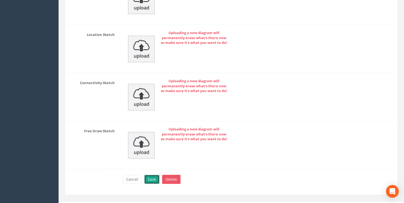
click at [151, 157] on button "Save" at bounding box center [151, 179] width 15 height 9
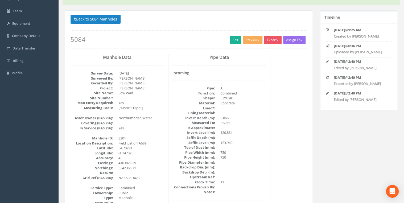
scroll to position [0, 0]
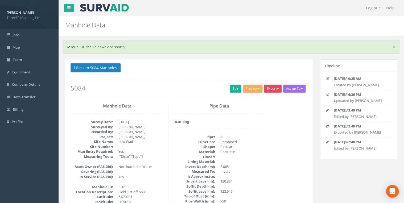
click at [274, 86] on button "Export" at bounding box center [273, 89] width 18 height 8
click at [259, 97] on link "360 Manhole" at bounding box center [262, 100] width 40 height 8
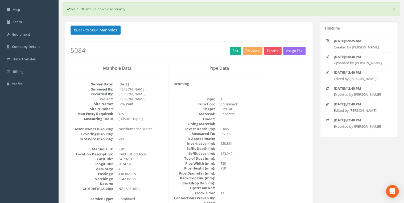
scroll to position [28, 0]
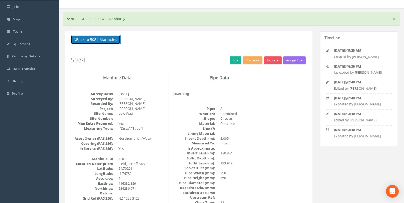
click at [107, 36] on button "Back to 5084 Manholes" at bounding box center [96, 39] width 50 height 9
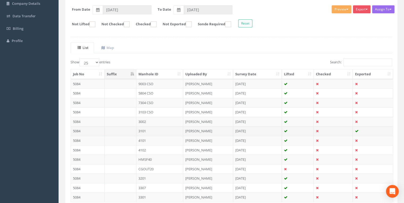
scroll to position [120, 0]
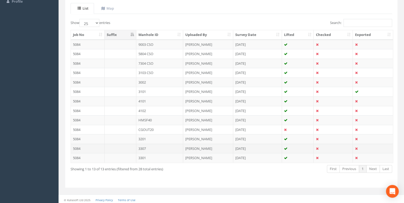
click at [145, 145] on td "3307" at bounding box center [159, 149] width 47 height 10
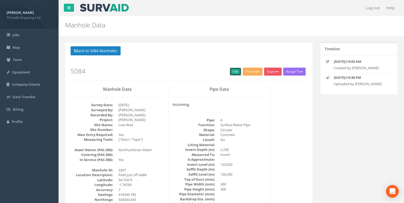
click at [230, 71] on link "Edit" at bounding box center [235, 72] width 11 height 8
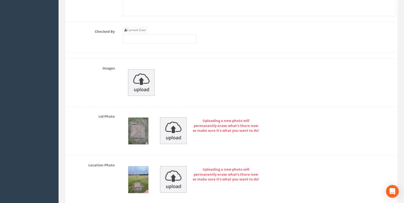
scroll to position [2072, 0]
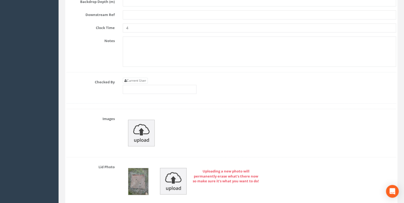
click at [144, 78] on div "Current User" at bounding box center [160, 86] width 74 height 16
click at [142, 78] on link "Current User" at bounding box center [135, 81] width 25 height 6
type input "[PERSON_NAME]"
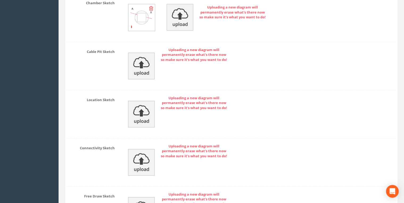
scroll to position [2977, 0]
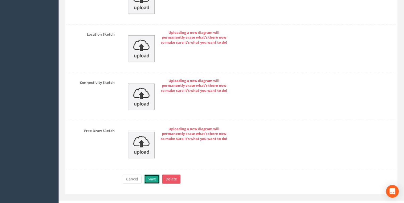
click at [150, 157] on button "Save" at bounding box center [151, 179] width 15 height 9
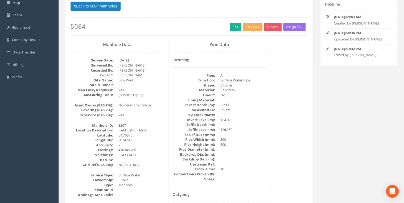
scroll to position [0, 0]
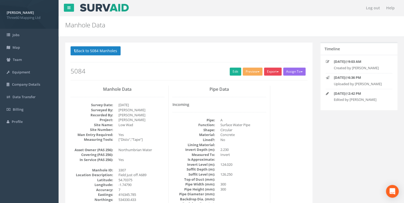
click at [270, 73] on button "Export" at bounding box center [273, 72] width 18 height 8
click at [262, 84] on link "360 Manhole" at bounding box center [262, 83] width 40 height 8
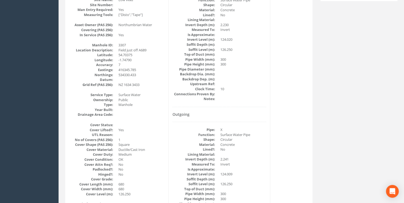
scroll to position [57, 0]
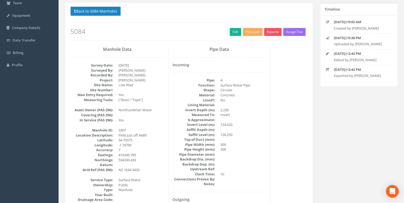
drag, startPoint x: 203, startPoint y: 30, endPoint x: 202, endPoint y: 33, distance: 3.9
click at [202, 31] on h2 "5084" at bounding box center [189, 31] width 237 height 7
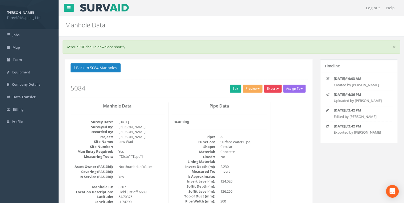
click at [270, 92] on button "Export" at bounding box center [273, 89] width 18 height 8
click at [258, 98] on link "360 Manhole" at bounding box center [262, 100] width 40 height 8
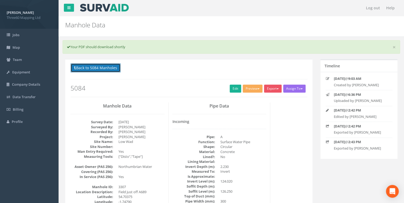
click at [112, 69] on button "Back to 5084 Manholes" at bounding box center [96, 67] width 50 height 9
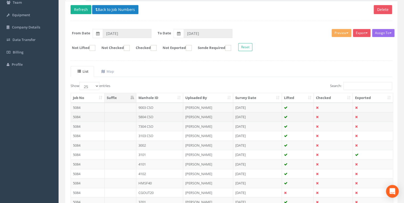
scroll to position [120, 0]
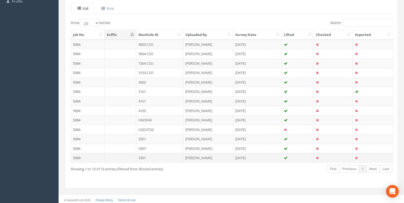
click at [129, 156] on td at bounding box center [121, 158] width 32 height 10
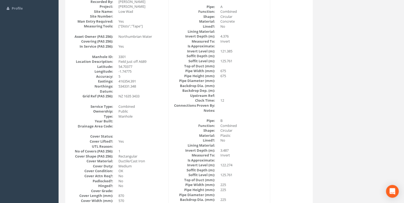
scroll to position [0, 0]
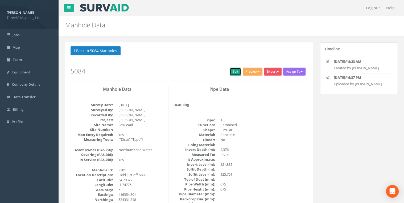
click at [230, 71] on link "Edit" at bounding box center [235, 72] width 11 height 8
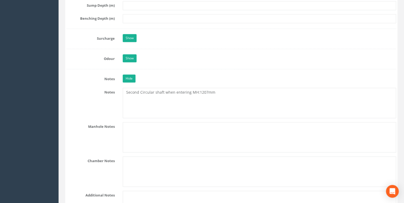
scroll to position [1192, 0]
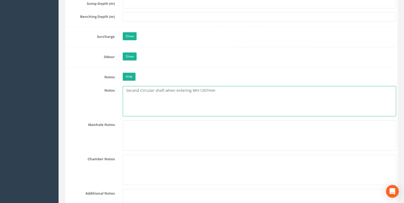
drag, startPoint x: 212, startPoint y: 86, endPoint x: 217, endPoint y: 89, distance: 5.6
click at [212, 87] on textarea "Second Circular shaft when entering MH:1207mm" at bounding box center [259, 101] width 273 height 30
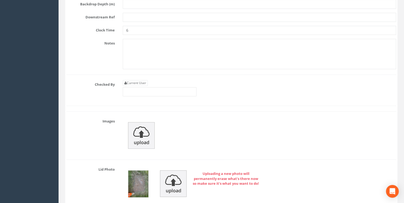
scroll to position [2101, 0]
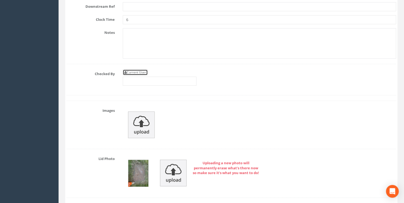
click at [142, 69] on link "Current User" at bounding box center [135, 72] width 25 height 6
type input "[PERSON_NAME]"
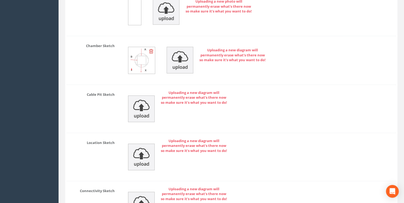
scroll to position [2997, 0]
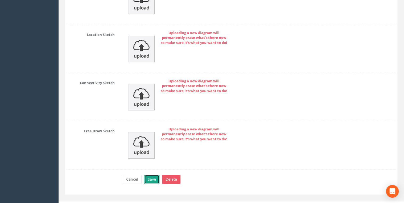
click at [149, 157] on button "Save" at bounding box center [151, 179] width 15 height 9
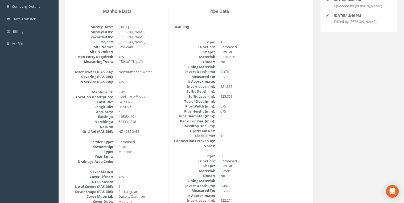
scroll to position [0, 0]
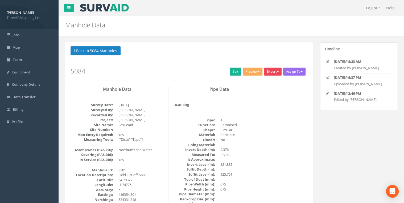
click at [267, 71] on button "Export" at bounding box center [273, 72] width 18 height 8
click at [252, 81] on link "360 Manhole" at bounding box center [262, 83] width 40 height 8
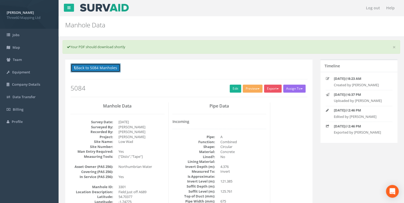
click at [117, 68] on button "Back to 5084 Manholes" at bounding box center [96, 67] width 50 height 9
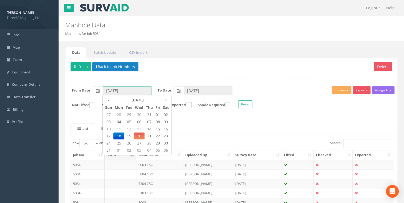
click at [125, 93] on input "[DATE]" at bounding box center [127, 90] width 49 height 9
click at [129, 134] on span "19" at bounding box center [128, 136] width 9 height 7
type input "[DATE]"
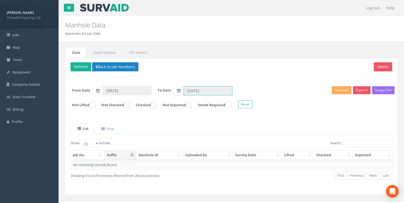
click at [196, 89] on input "[DATE]" at bounding box center [208, 90] width 49 height 9
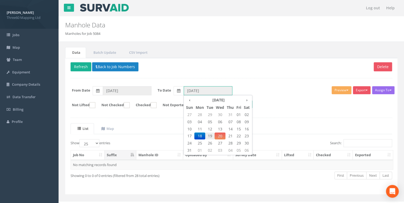
click at [210, 134] on span "19" at bounding box center [209, 136] width 9 height 7
type input "[DATE]"
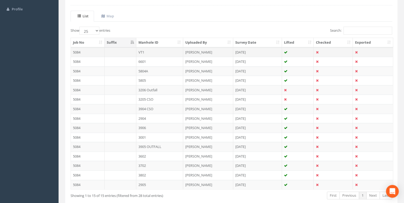
scroll to position [83, 0]
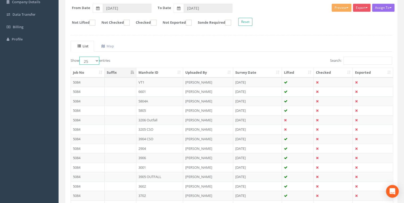
click at [95, 62] on select "10 25 50 100" at bounding box center [89, 61] width 20 height 8
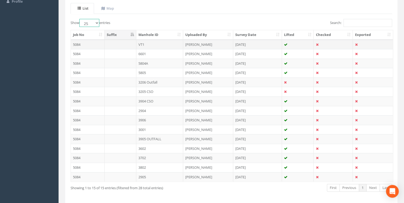
scroll to position [111, 0]
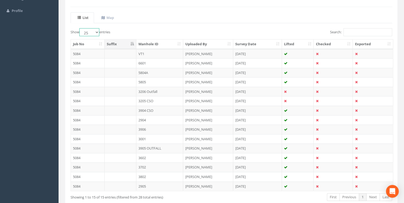
click at [97, 33] on select "10 25 50 100" at bounding box center [89, 32] width 20 height 8
click at [80, 28] on select "10 25 50 100" at bounding box center [89, 32] width 20 height 8
click at [102, 30] on label "Show 10 25 50 100 entries" at bounding box center [91, 32] width 40 height 8
click at [99, 30] on select "10 25 50 100" at bounding box center [89, 32] width 20 height 8
click at [97, 31] on select "10 25 50 100" at bounding box center [89, 32] width 20 height 8
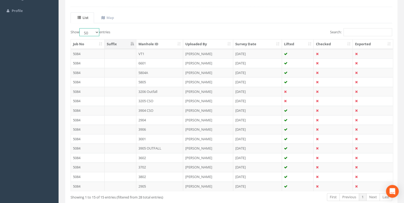
select select "25"
click at [80, 28] on select "10 25 50 100" at bounding box center [89, 32] width 20 height 8
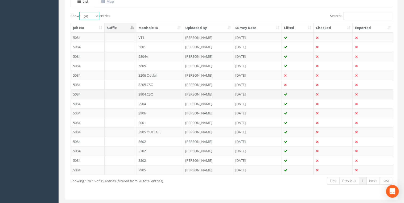
scroll to position [139, 0]
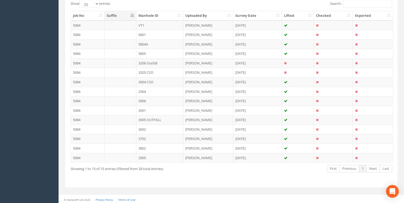
click at [172, 157] on div "Show 10 25 50 100 entries Search: Job No Suffix Manhole ID Uploaded By Survey D…" at bounding box center [232, 91] width 322 height 182
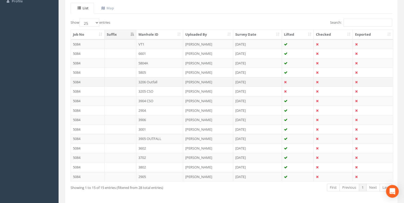
scroll to position [111, 0]
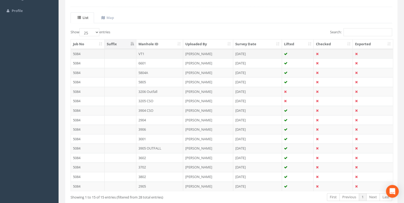
click at [121, 53] on td at bounding box center [121, 54] width 32 height 10
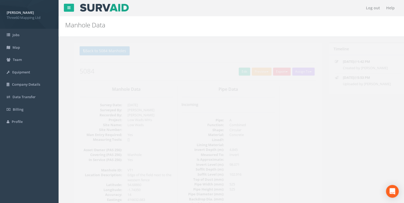
click at [234, 76] on div "Back to 5084 Manholes Back to Map Assign To No Companies Added Export 360 Manho…" at bounding box center [189, 63] width 237 height 34
click at [232, 73] on link "Edit" at bounding box center [235, 72] width 11 height 8
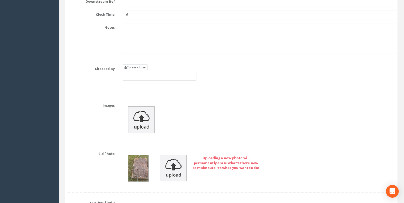
scroll to position [2129, 0]
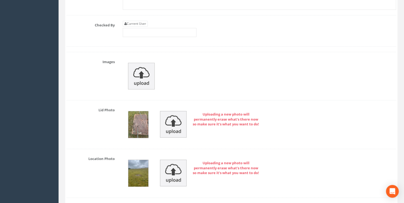
click at [141, 21] on div "Current User" at bounding box center [160, 29] width 74 height 16
click at [140, 21] on link "Current User" at bounding box center [135, 24] width 25 height 6
type input "[PERSON_NAME]"
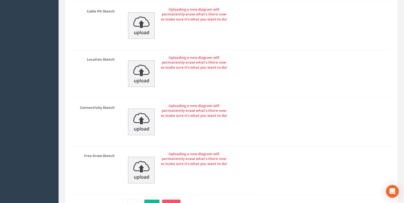
scroll to position [2977, 0]
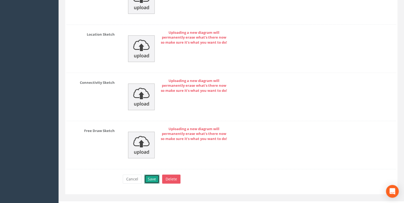
click at [155, 157] on button "Save" at bounding box center [151, 179] width 15 height 9
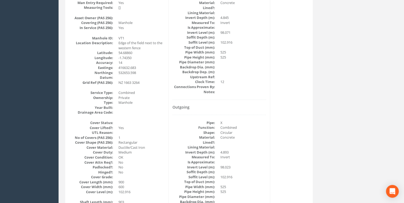
scroll to position [0, 0]
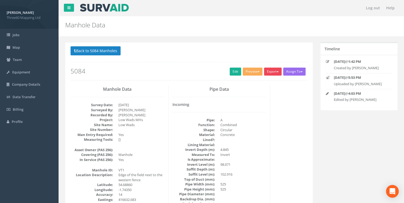
click at [269, 74] on button "Export" at bounding box center [273, 72] width 18 height 8
click at [262, 83] on link "360 Manhole" at bounding box center [262, 83] width 40 height 8
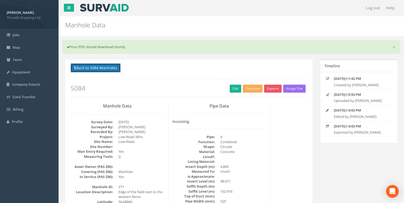
click at [115, 66] on button "Back to 5084 Manholes" at bounding box center [96, 67] width 50 height 9
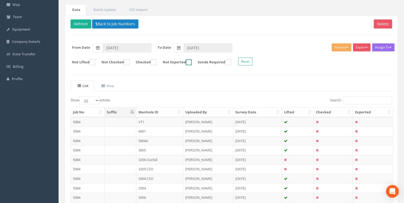
scroll to position [113, 0]
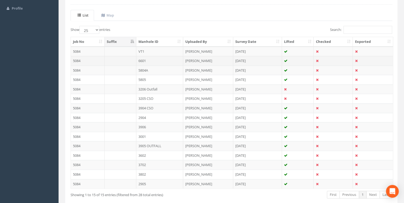
click at [153, 59] on td "6601" at bounding box center [159, 61] width 47 height 10
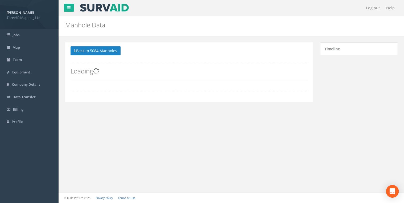
scroll to position [0, 0]
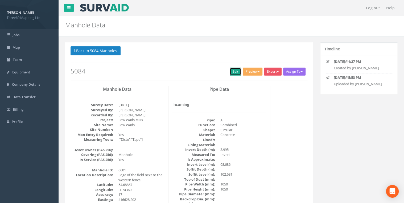
click at [231, 72] on link "Edit" at bounding box center [235, 72] width 11 height 8
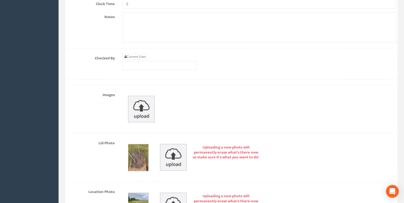
scroll to position [2101, 0]
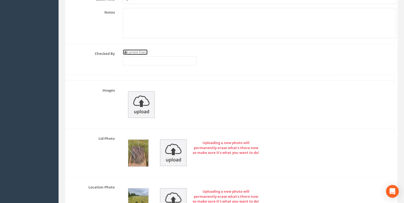
click at [142, 49] on link "Current User" at bounding box center [135, 52] width 25 height 6
type input "[PERSON_NAME]"
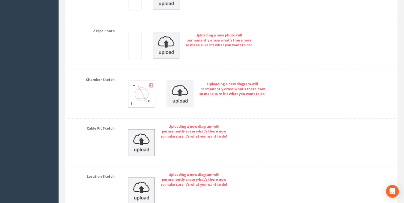
scroll to position [2977, 0]
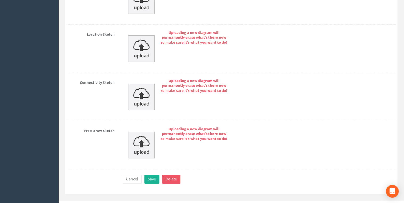
click at [154, 157] on button "Save" at bounding box center [151, 179] width 15 height 9
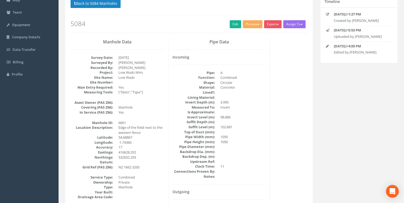
scroll to position [0, 0]
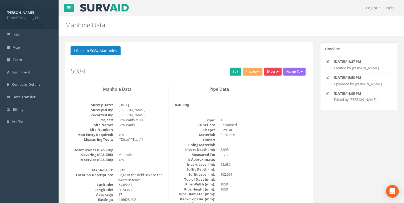
click at [280, 71] on button "Export" at bounding box center [273, 72] width 18 height 8
click at [263, 80] on link "360 Manhole" at bounding box center [262, 83] width 40 height 8
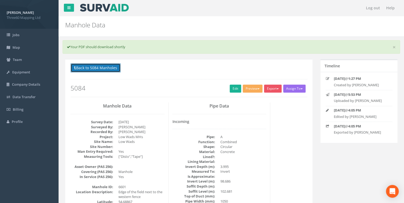
click at [117, 69] on button "Back to 5084 Manholes" at bounding box center [96, 67] width 50 height 9
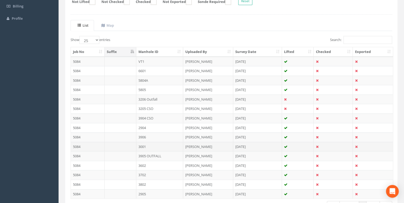
scroll to position [113, 0]
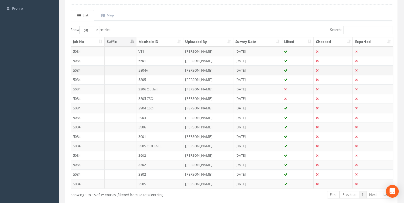
click at [144, 70] on td "5804A" at bounding box center [159, 70] width 47 height 10
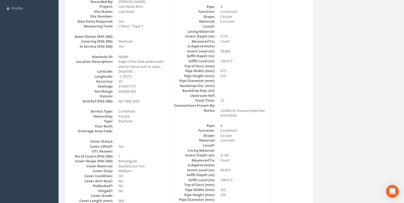
click at [131, 56] on dd "5804A" at bounding box center [141, 56] width 46 height 5
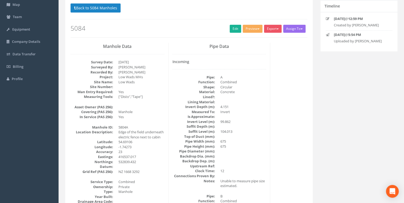
scroll to position [0, 0]
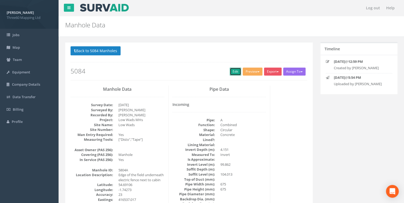
click at [234, 72] on link "Edit" at bounding box center [235, 72] width 11 height 8
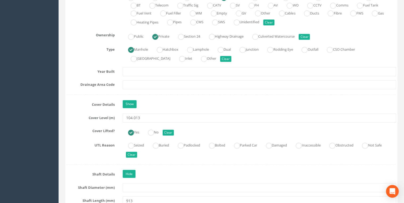
scroll to position [426, 0]
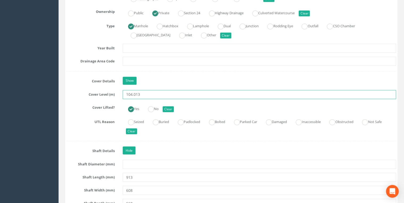
click at [153, 96] on input "104.013" at bounding box center [259, 94] width 273 height 9
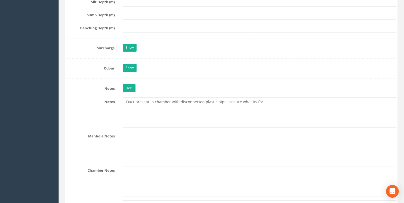
scroll to position [1192, 0]
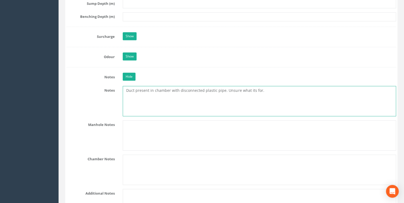
click at [267, 93] on textarea "Duct present in chamber with disconnected plastic pipe. Unsure what its for." at bounding box center [259, 101] width 273 height 30
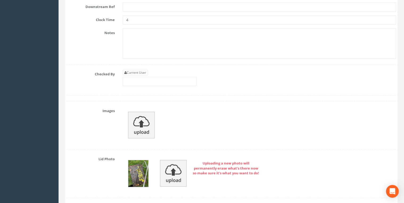
scroll to position [2101, 0]
click at [134, 69] on link "Current User" at bounding box center [135, 72] width 25 height 6
type input "[PERSON_NAME]"
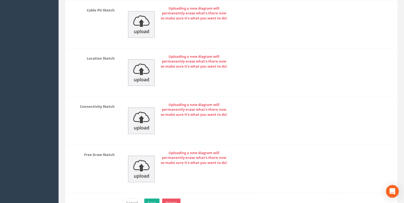
scroll to position [2997, 0]
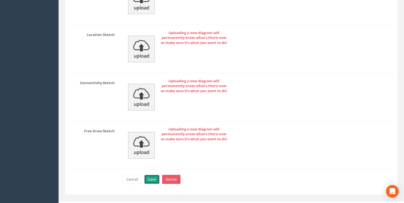
click at [153, 157] on button "Save" at bounding box center [151, 179] width 15 height 9
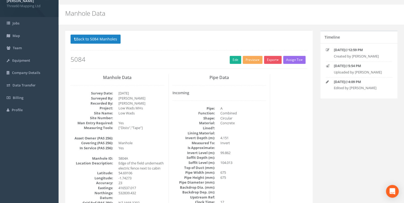
scroll to position [0, 0]
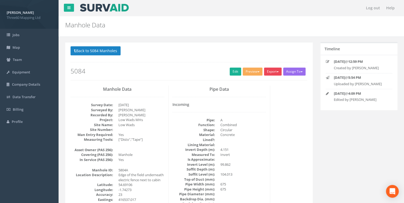
click at [275, 72] on button "Export" at bounding box center [273, 72] width 18 height 8
click at [262, 83] on link "360 Manhole" at bounding box center [262, 83] width 40 height 8
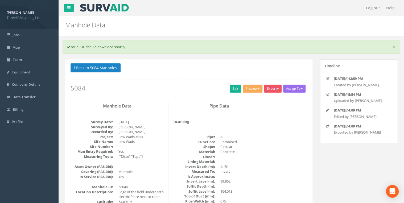
click at [233, 83] on div "Back to 5084 Manholes Back to Map Assign To No Companies Added Export 360 Manho…" at bounding box center [189, 80] width 237 height 34
click at [233, 86] on link "Edit" at bounding box center [235, 89] width 11 height 8
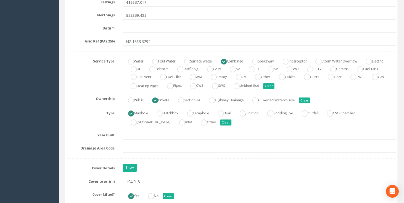
scroll to position [397, 0]
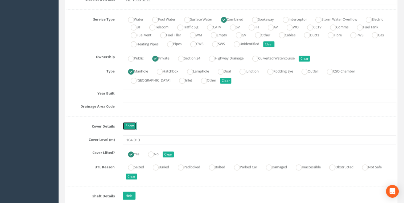
click at [129, 123] on link "Show" at bounding box center [130, 126] width 14 height 8
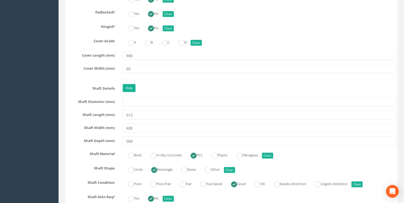
scroll to position [681, 0]
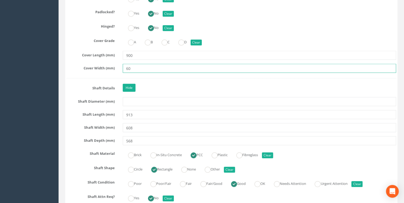
click at [144, 64] on input "60" at bounding box center [259, 68] width 273 height 9
type input "600"
click at [154, 78] on div at bounding box center [231, 78] width 329 height 0
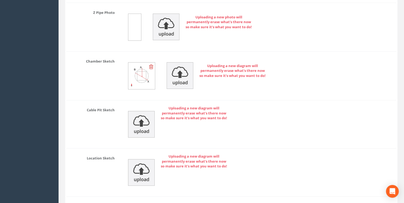
scroll to position [3188, 0]
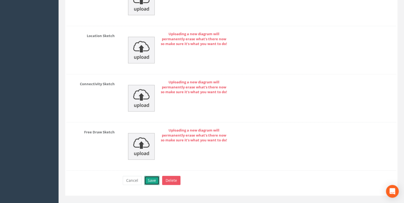
click at [154, 157] on button "Save" at bounding box center [151, 180] width 15 height 9
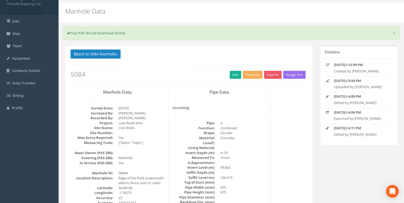
scroll to position [0, 0]
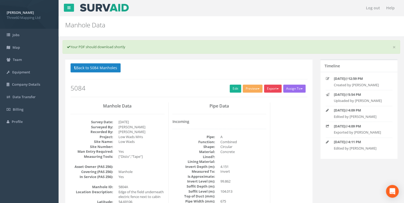
click at [274, 88] on button "Export" at bounding box center [273, 89] width 18 height 8
click at [259, 98] on link "360 Manhole" at bounding box center [262, 100] width 40 height 8
click at [271, 90] on button "Export" at bounding box center [273, 89] width 18 height 8
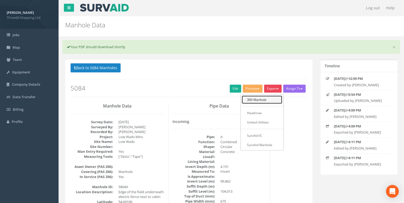
click at [259, 98] on link "360 Manhole" at bounding box center [262, 100] width 40 height 8
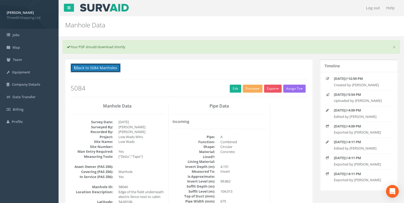
click at [116, 65] on button "Back to 5084 Manholes" at bounding box center [96, 67] width 50 height 9
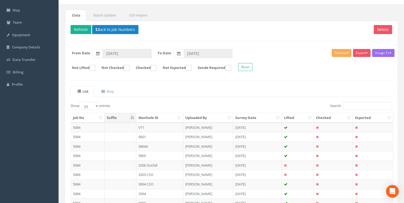
scroll to position [139, 0]
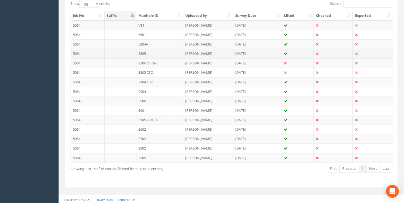
click at [152, 51] on td "5805" at bounding box center [159, 54] width 47 height 10
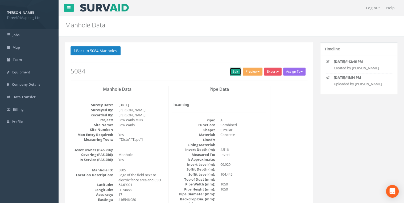
click at [230, 71] on link "Edit" at bounding box center [235, 72] width 11 height 8
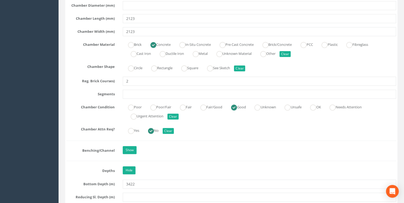
scroll to position [1135, 0]
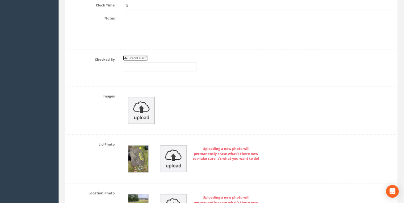
click at [143, 55] on link "Current User" at bounding box center [135, 58] width 25 height 6
type input "[PERSON_NAME]"
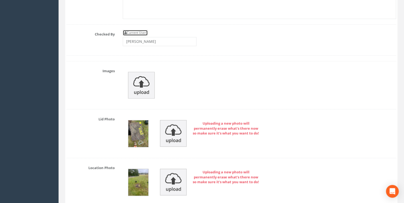
scroll to position [2356, 0]
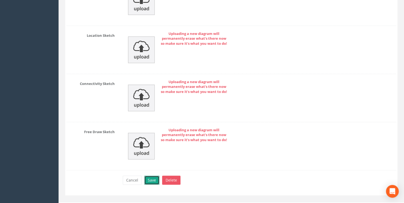
click at [154, 157] on button "Save" at bounding box center [151, 180] width 15 height 9
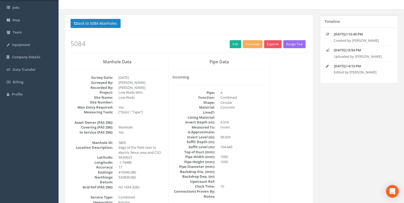
scroll to position [0, 0]
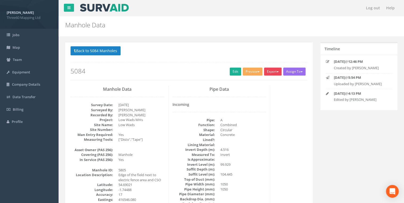
click at [271, 71] on button "Export" at bounding box center [273, 72] width 18 height 8
click at [263, 83] on link "360 Manhole" at bounding box center [262, 83] width 40 height 8
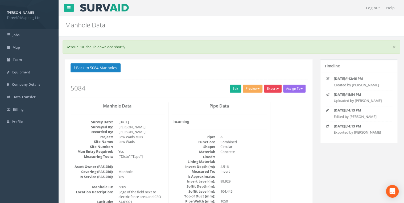
click at [273, 90] on button "Export" at bounding box center [273, 89] width 18 height 8
click at [260, 99] on link "360 Manhole" at bounding box center [262, 100] width 40 height 8
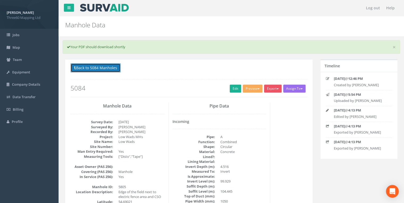
click at [105, 67] on button "Back to 5084 Manholes" at bounding box center [96, 67] width 50 height 9
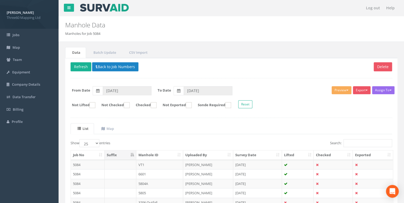
scroll to position [139, 0]
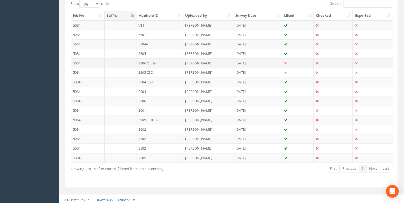
click at [153, 61] on td "3206 Outfall" at bounding box center [159, 63] width 47 height 10
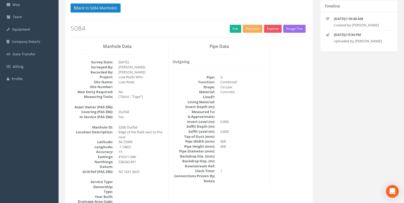
scroll to position [85, 0]
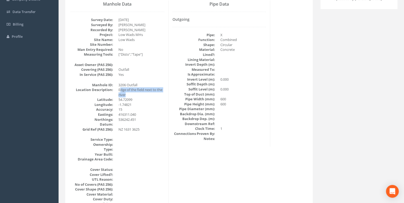
drag, startPoint x: 129, startPoint y: 94, endPoint x: 119, endPoint y: 90, distance: 10.0
click at [119, 90] on dd "Edge of the field next to the river" at bounding box center [141, 92] width 46 height 10
drag, startPoint x: 119, startPoint y: 90, endPoint x: 131, endPoint y: 93, distance: 12.5
click at [131, 93] on dd "Edge of the field next to the river" at bounding box center [141, 92] width 46 height 10
drag, startPoint x: 129, startPoint y: 94, endPoint x: 117, endPoint y: 90, distance: 12.7
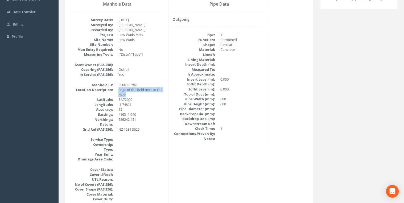
click at [117, 90] on dl "Manhole ID: 3206 Outfall Location Description: Edge of the field next to the ri…" at bounding box center [118, 108] width 94 height 50
drag, startPoint x: 117, startPoint y: 90, endPoint x: 135, endPoint y: 95, distance: 19.3
click at [135, 95] on dd "Edge of the field next to the river" at bounding box center [141, 92] width 46 height 10
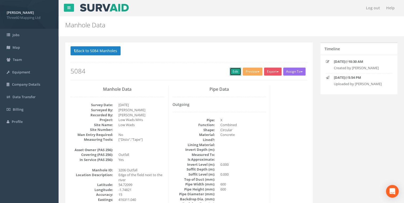
click at [230, 70] on link "Edit" at bounding box center [235, 72] width 11 height 8
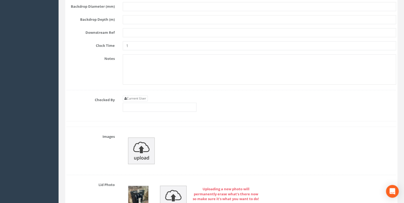
scroll to position [1930, 0]
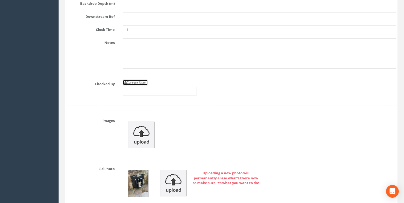
click at [142, 80] on link "Current User" at bounding box center [135, 83] width 25 height 6
type input "[PERSON_NAME]"
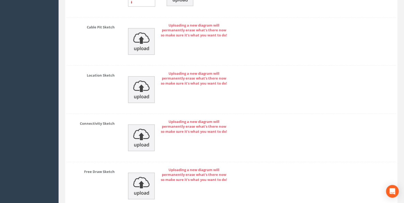
scroll to position [2837, 0]
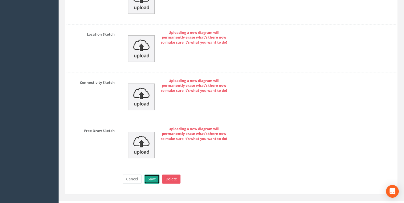
click at [156, 157] on button "Save" at bounding box center [151, 179] width 15 height 9
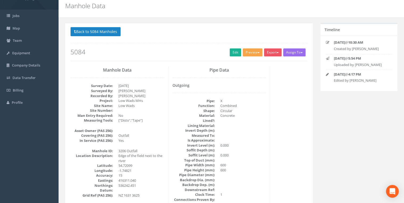
scroll to position [0, 0]
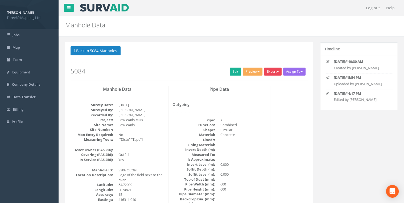
click at [269, 73] on button "Export" at bounding box center [273, 72] width 18 height 8
click at [260, 82] on link "360 Manhole" at bounding box center [262, 83] width 40 height 8
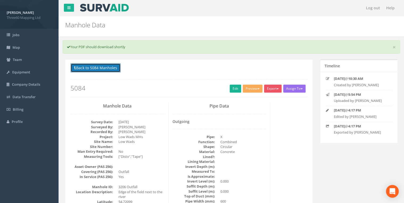
click at [100, 69] on button "Back to 5084 Manholes" at bounding box center [96, 67] width 50 height 9
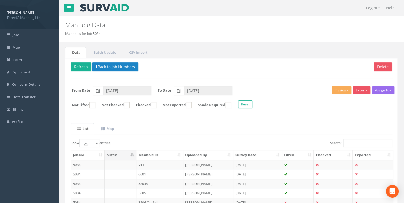
scroll to position [57, 0]
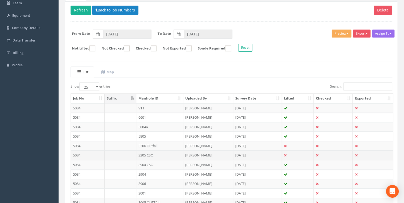
click at [147, 152] on td "3205 CSO" at bounding box center [159, 155] width 47 height 10
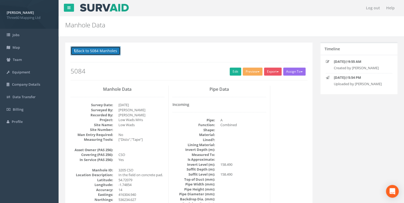
click at [116, 49] on button "Back to 5084 Manholes" at bounding box center [96, 50] width 50 height 9
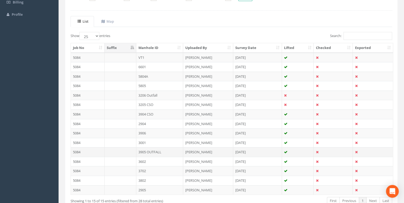
scroll to position [139, 0]
